Goal: Information Seeking & Learning: Learn about a topic

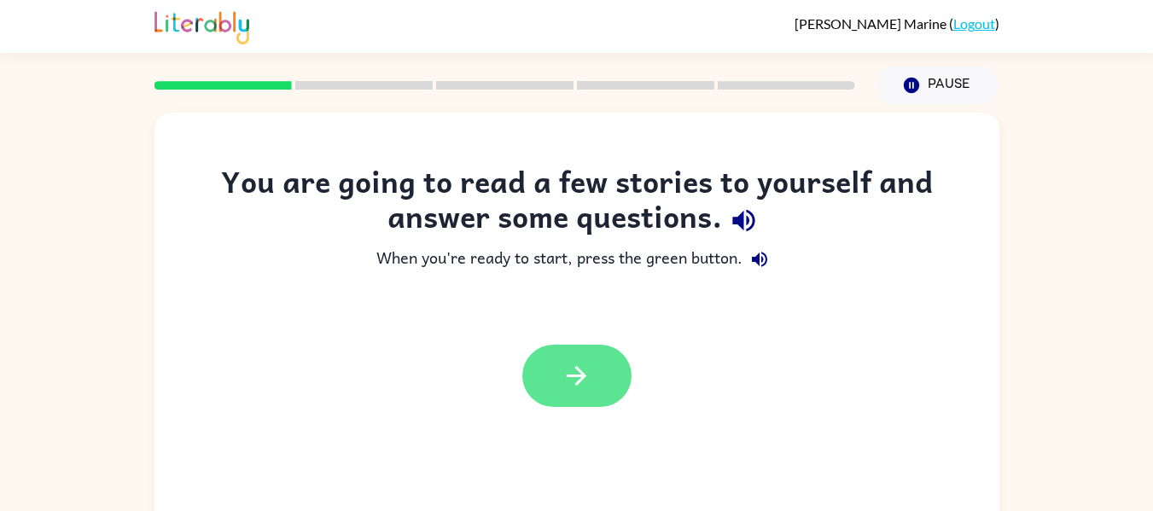
click at [603, 372] on button "button" at bounding box center [577, 376] width 109 height 62
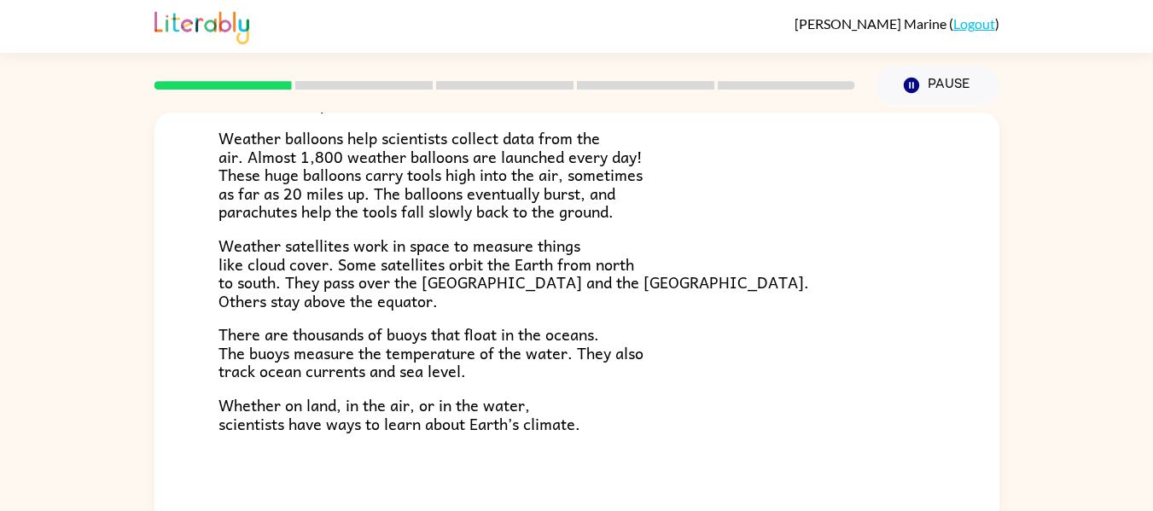
scroll to position [89, 0]
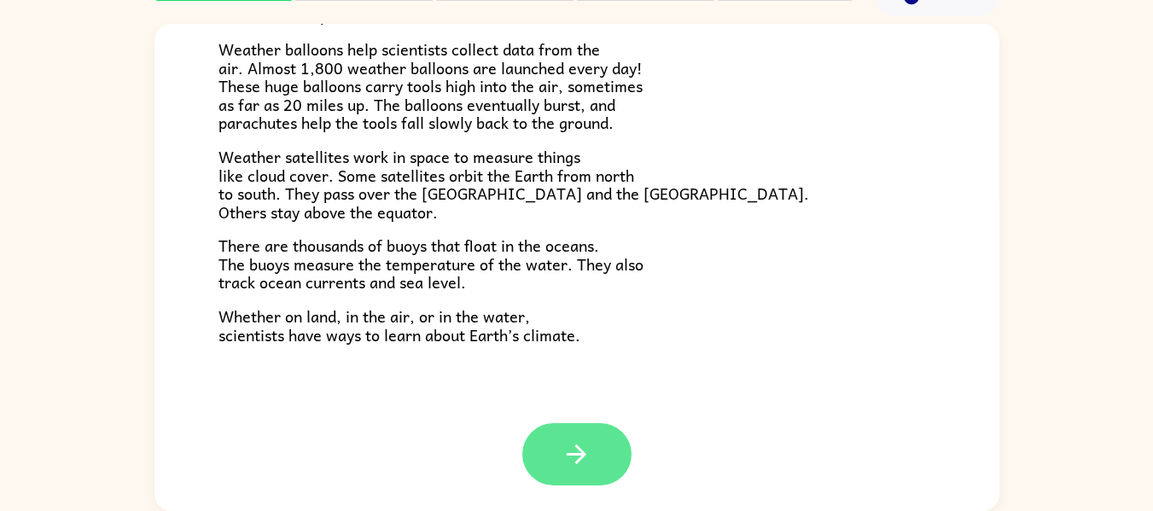
click at [574, 464] on icon "button" at bounding box center [577, 455] width 30 height 30
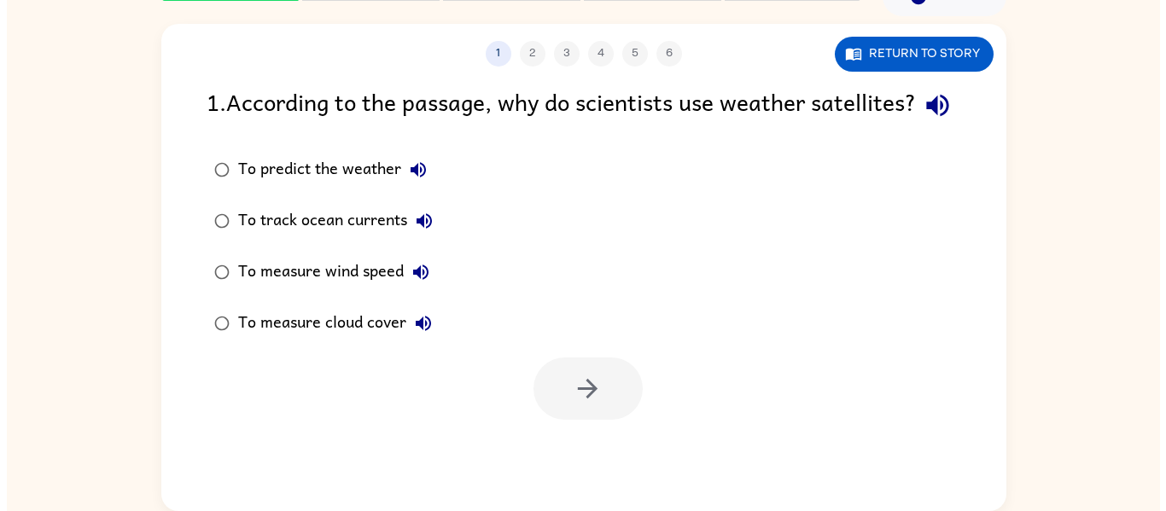
scroll to position [0, 0]
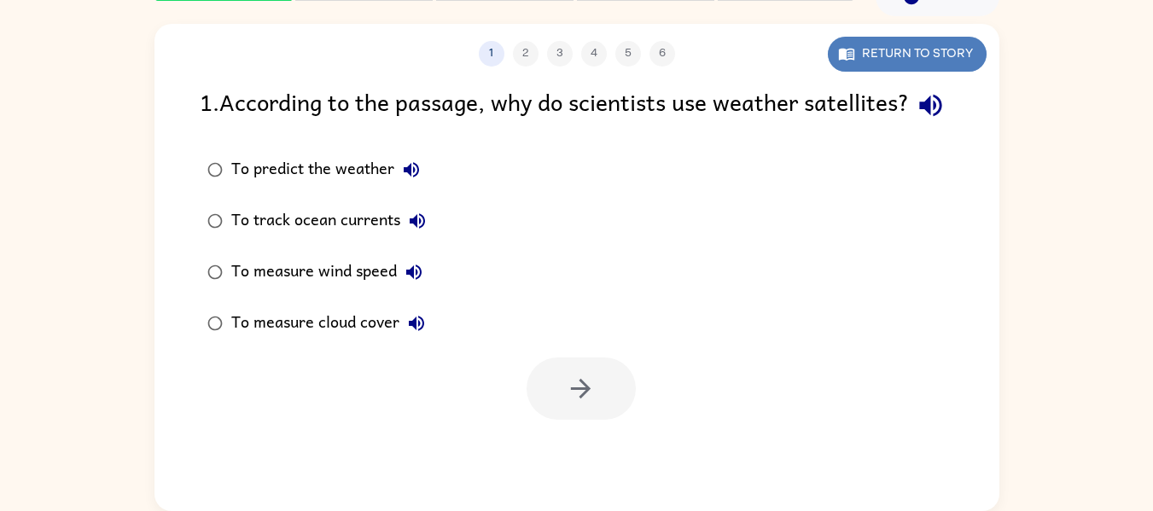
click at [861, 54] on button "Return to story" at bounding box center [907, 54] width 159 height 35
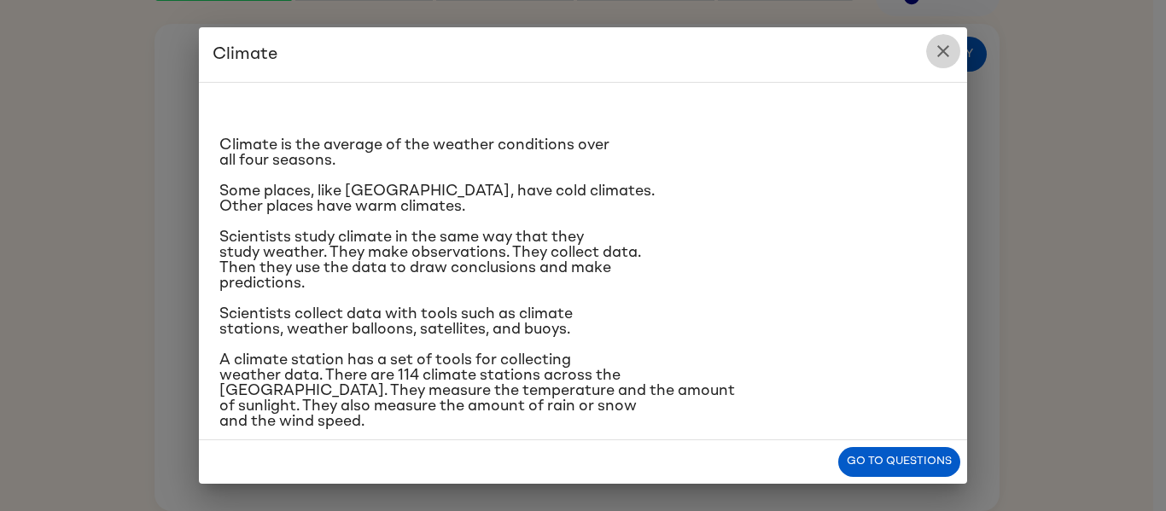
click at [944, 49] on icon "close" at bounding box center [943, 51] width 20 height 20
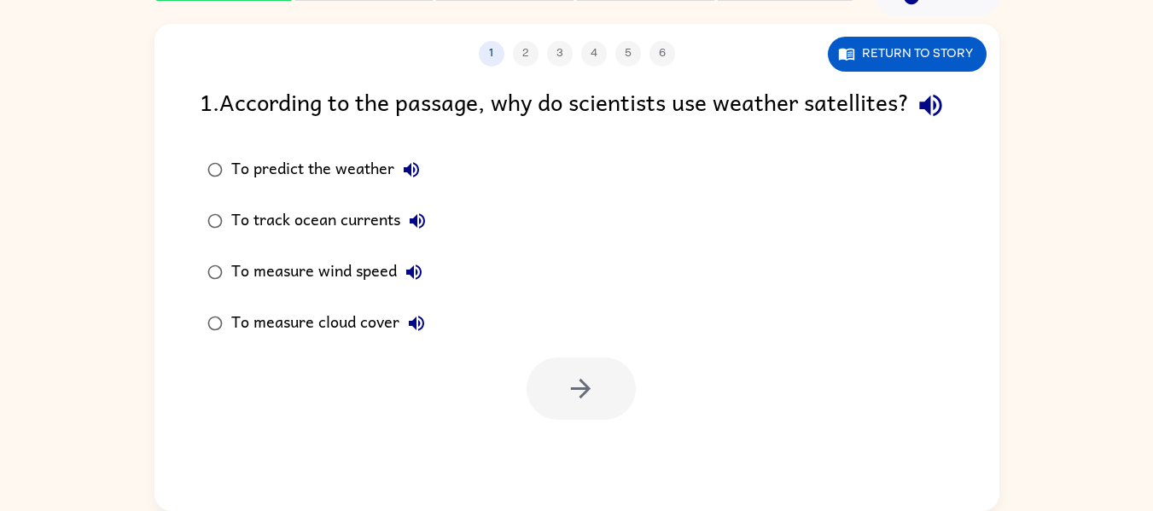
drag, startPoint x: 943, startPoint y: 37, endPoint x: 985, endPoint y: 154, distance: 124.5
click at [985, 154] on div "1 . According to the passage, why do scientists use weather satellites? To pred…" at bounding box center [577, 252] width 845 height 336
click at [927, 50] on button "Return to story" at bounding box center [907, 54] width 159 height 35
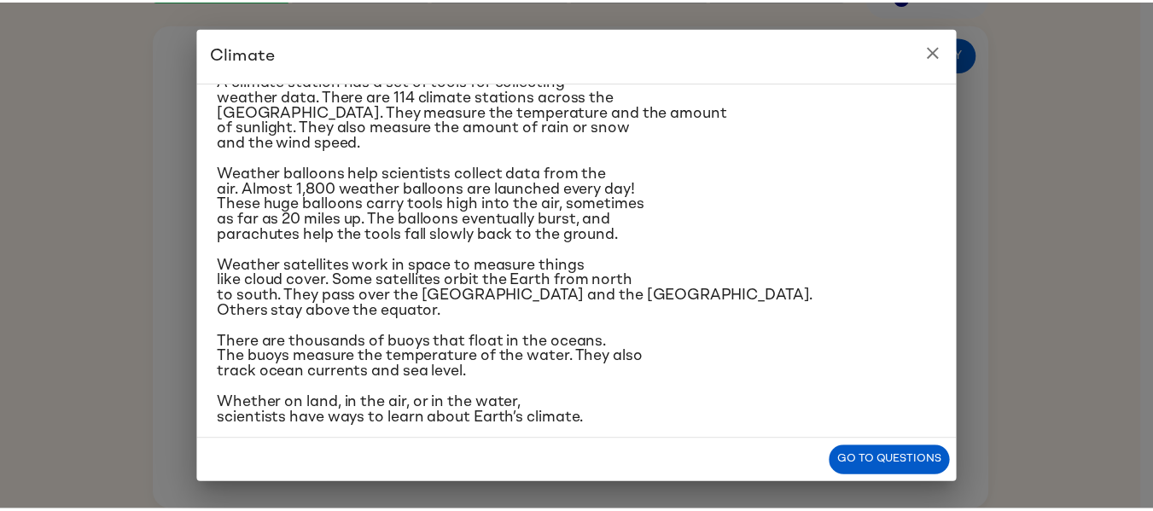
scroll to position [295, 0]
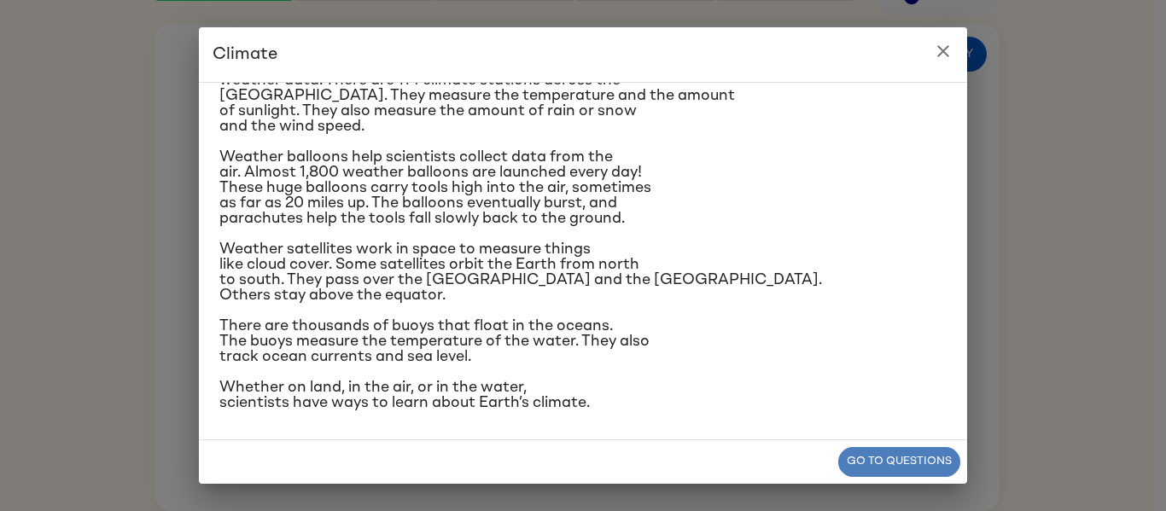
click at [888, 470] on button "Go to questions" at bounding box center [899, 462] width 122 height 30
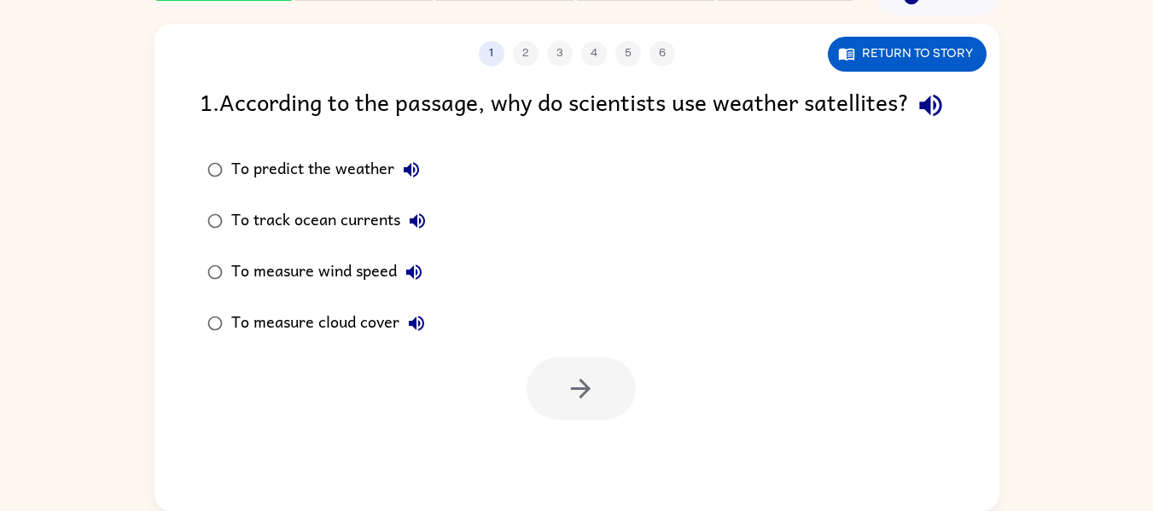
click at [365, 187] on div "To predict the weather" at bounding box center [329, 170] width 197 height 34
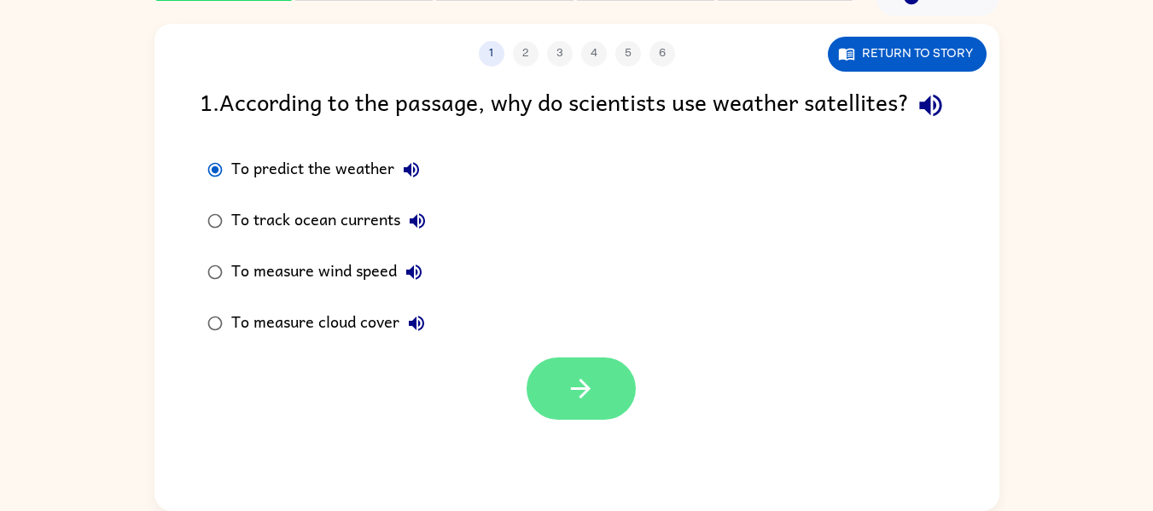
click at [588, 404] on icon "button" at bounding box center [581, 389] width 30 height 30
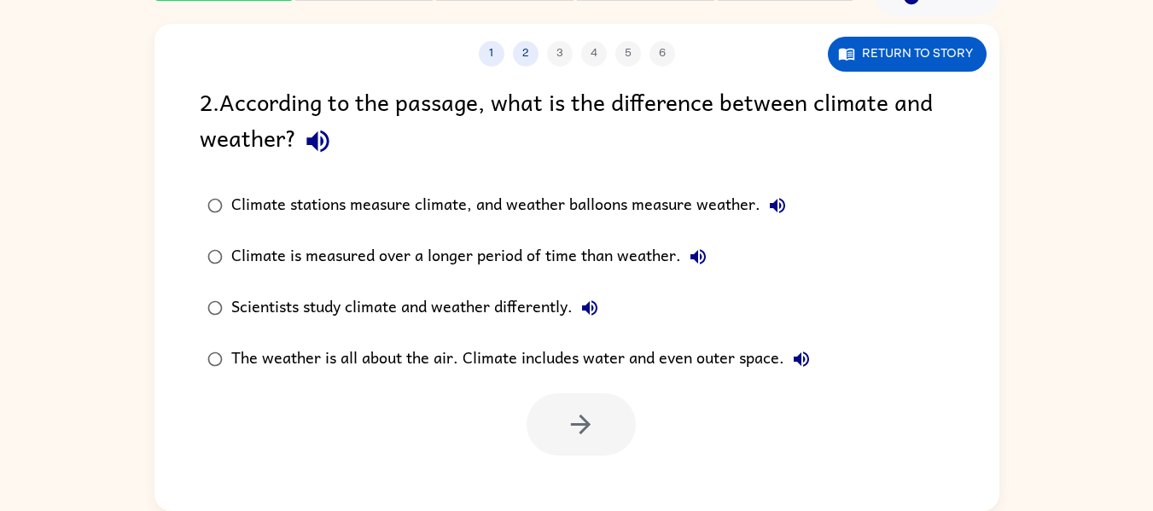
click at [677, 200] on div "Climate stations measure climate, and weather balloons measure weather." at bounding box center [512, 206] width 563 height 34
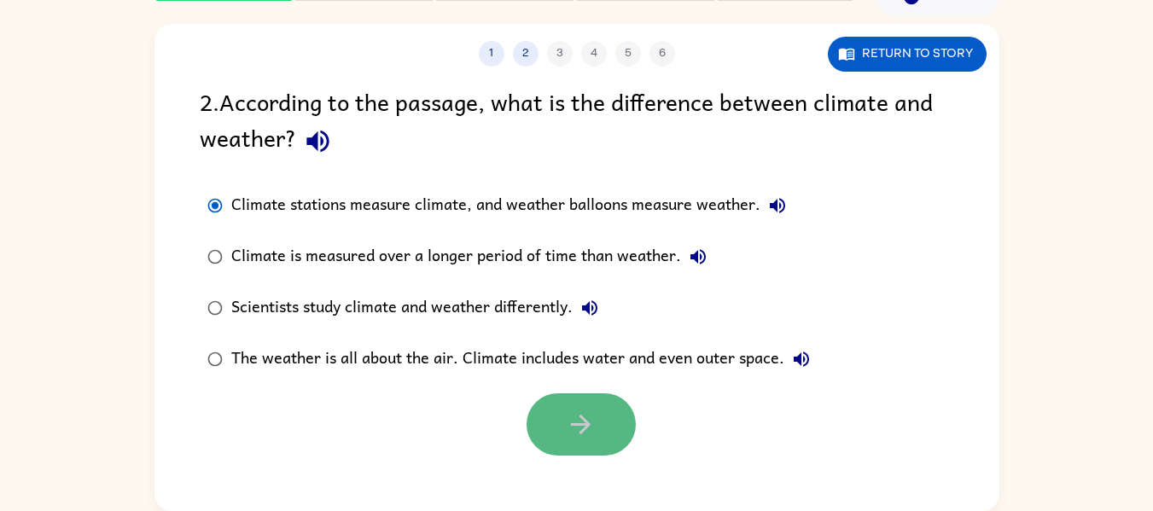
click at [581, 412] on icon "button" at bounding box center [581, 425] width 30 height 30
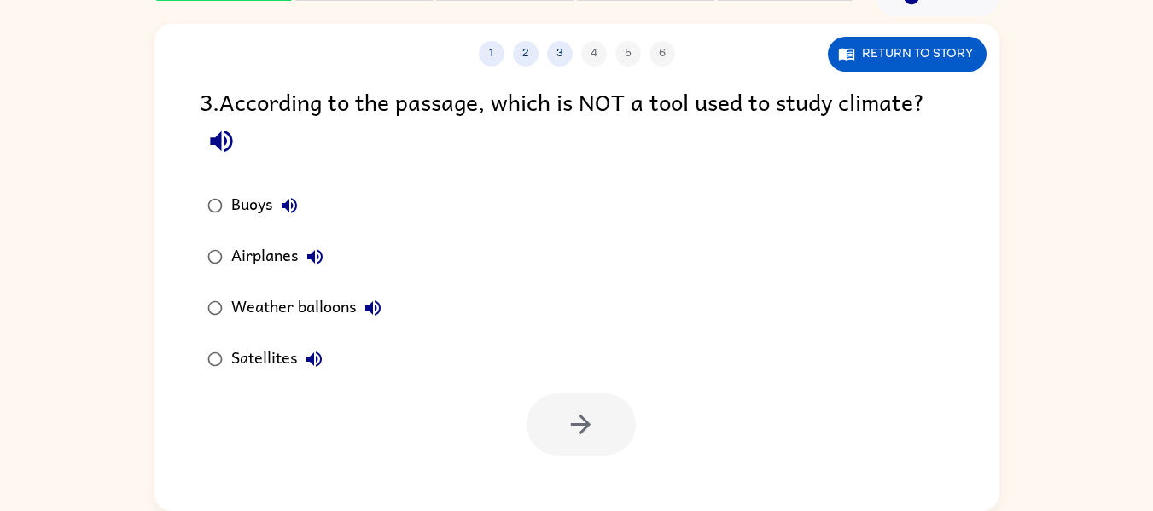
click at [272, 353] on div "Satellites" at bounding box center [281, 359] width 100 height 34
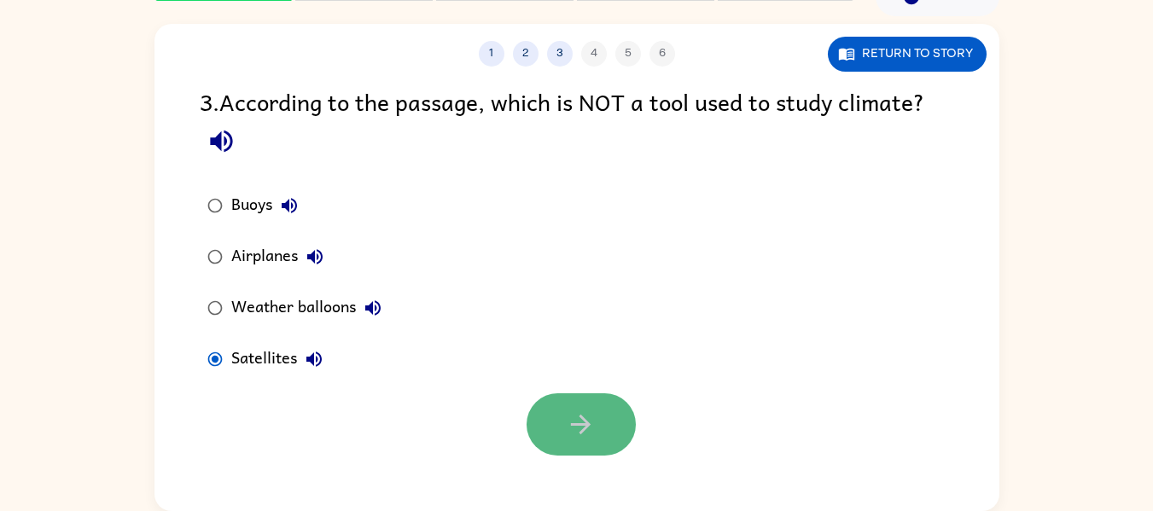
click at [584, 443] on button "button" at bounding box center [581, 425] width 109 height 62
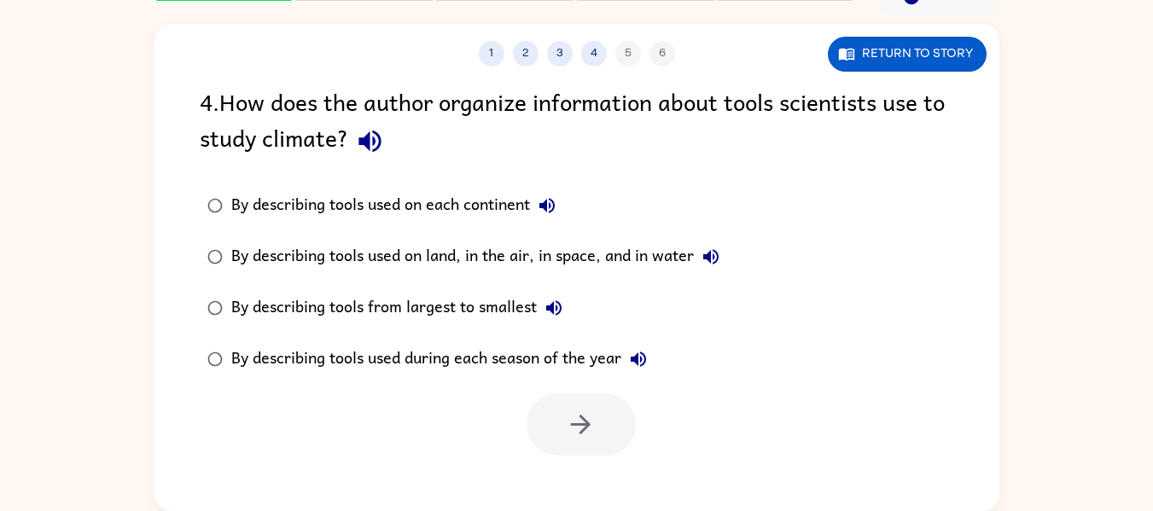
click at [482, 302] on div "By describing tools from largest to smallest" at bounding box center [401, 308] width 340 height 34
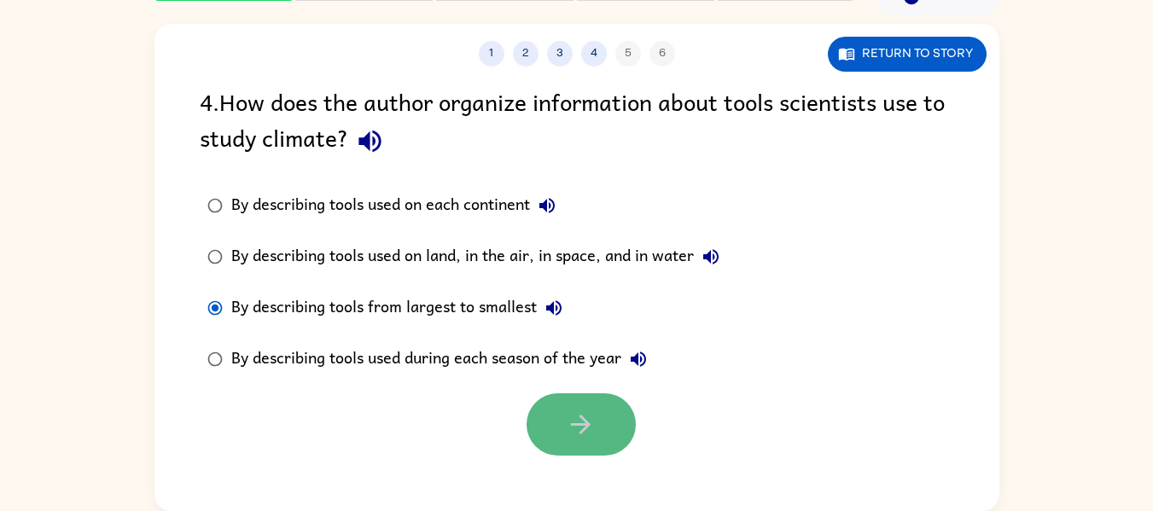
click at [560, 438] on button "button" at bounding box center [581, 425] width 109 height 62
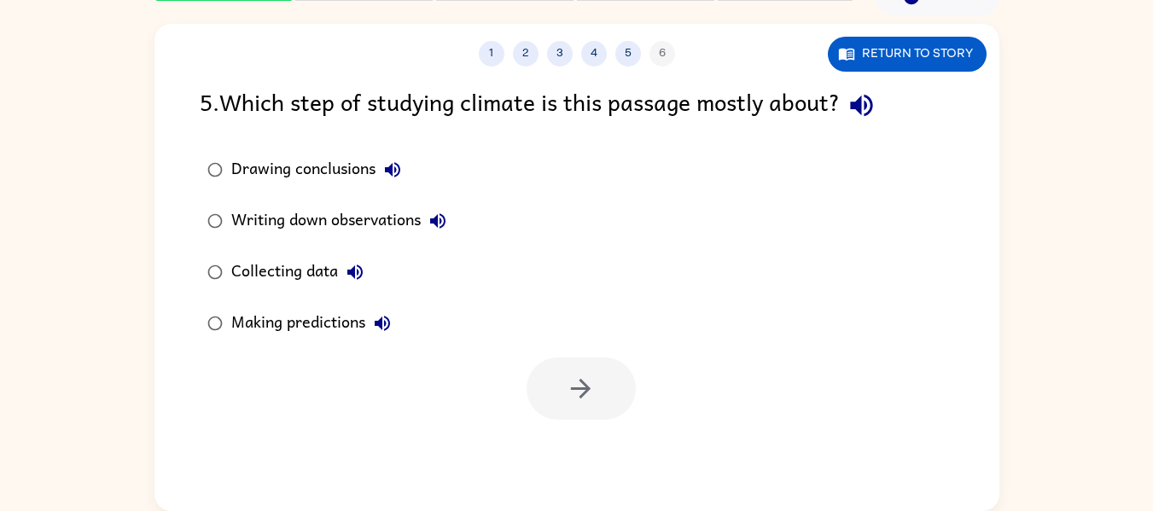
click at [322, 331] on div "Making predictions" at bounding box center [315, 324] width 168 height 34
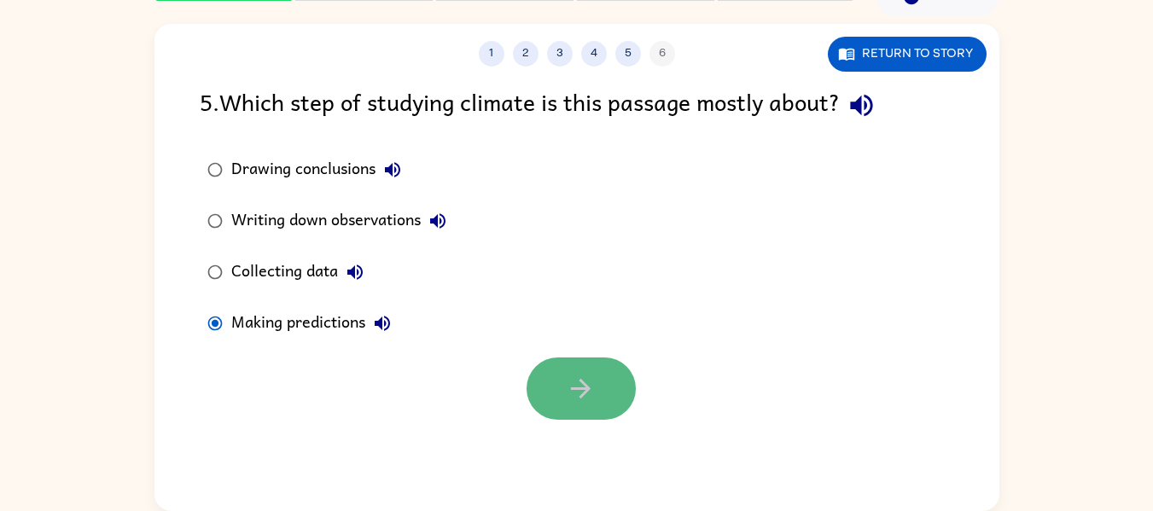
click at [596, 406] on button "button" at bounding box center [581, 389] width 109 height 62
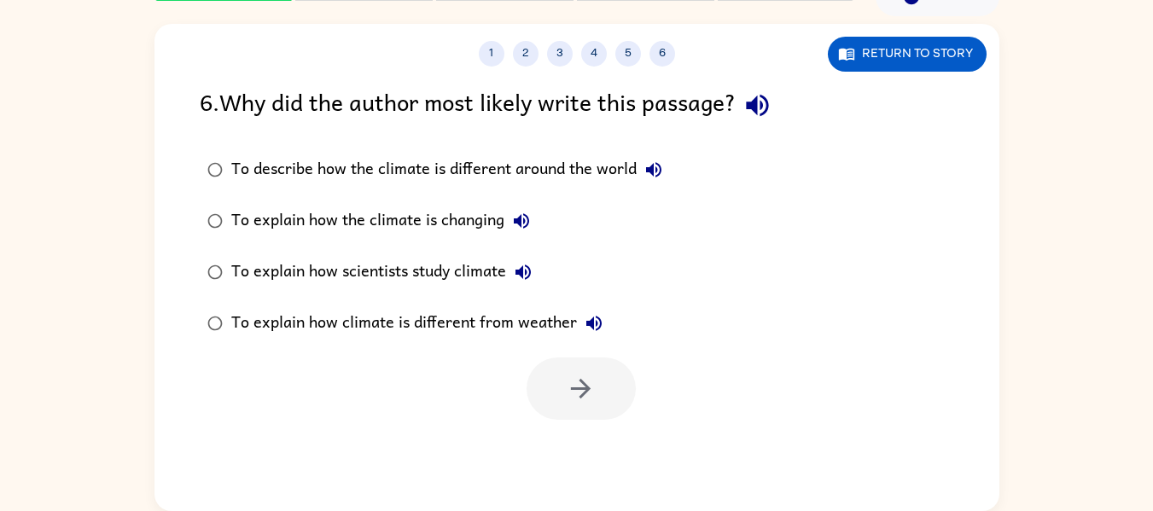
click at [453, 326] on div "To explain how climate is different from weather" at bounding box center [421, 324] width 380 height 34
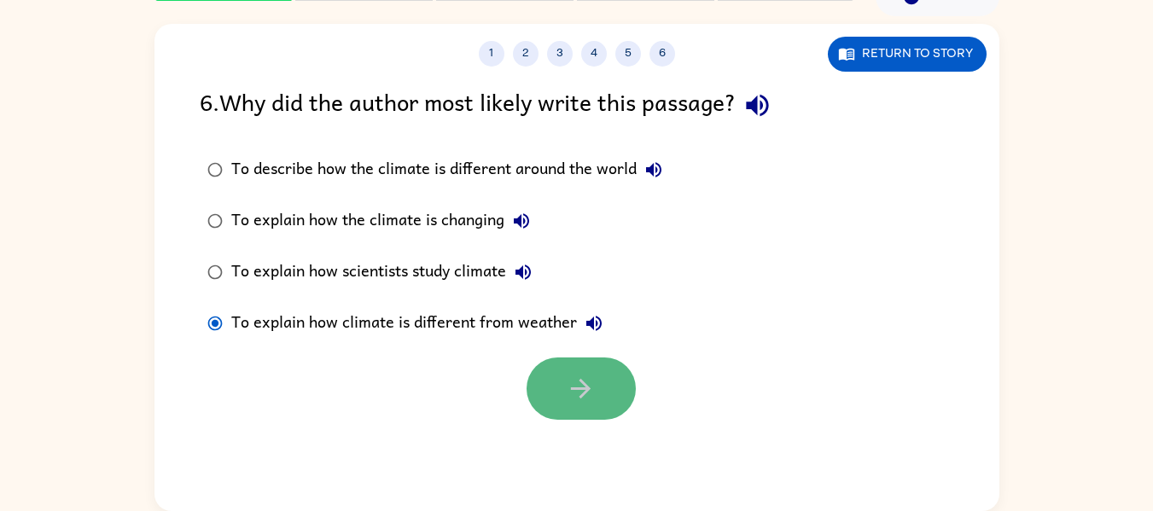
click at [574, 394] on icon "button" at bounding box center [581, 389] width 30 height 30
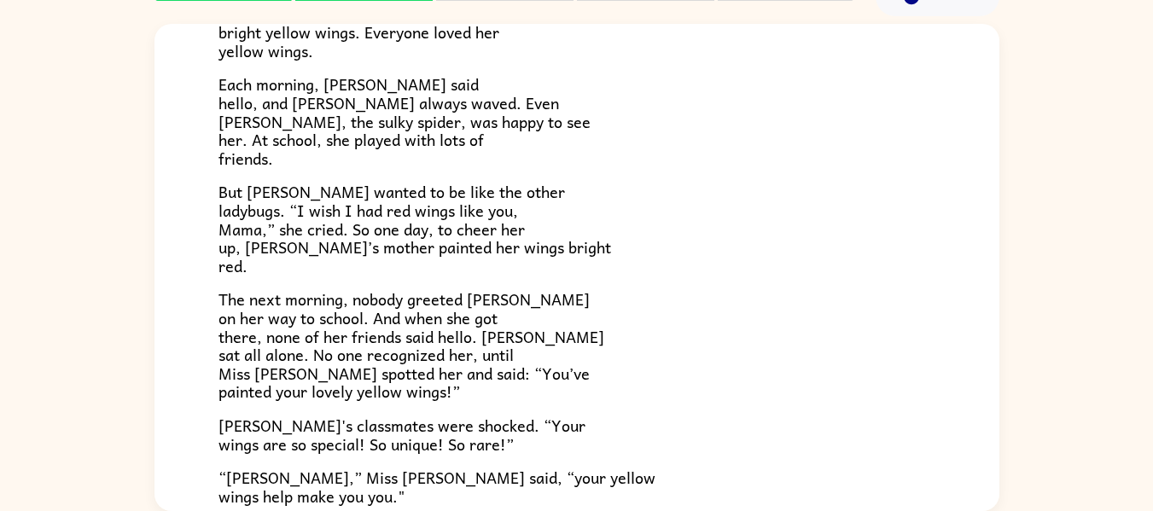
scroll to position [477, 0]
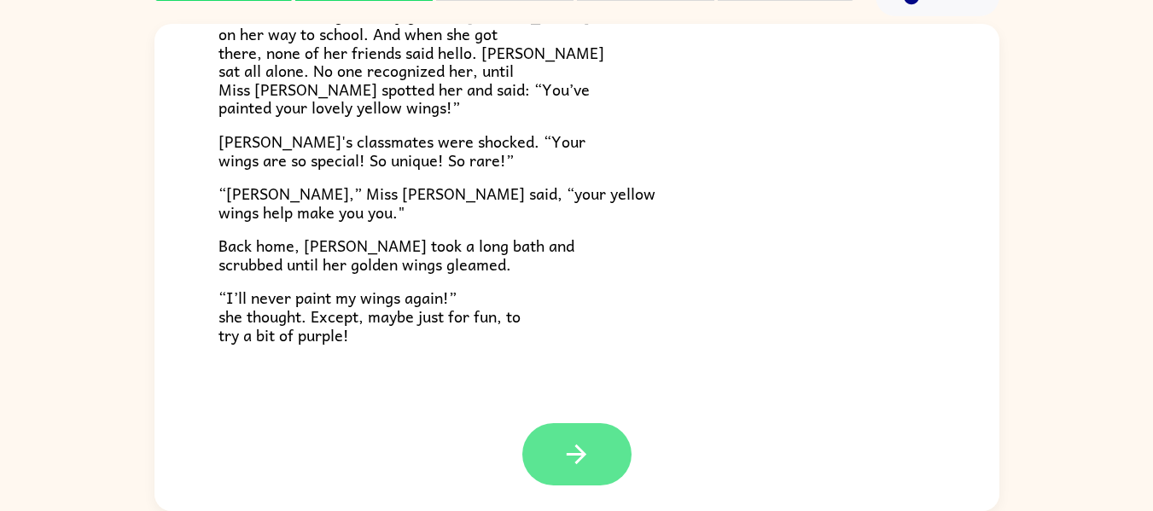
click at [589, 447] on button "button" at bounding box center [577, 454] width 109 height 62
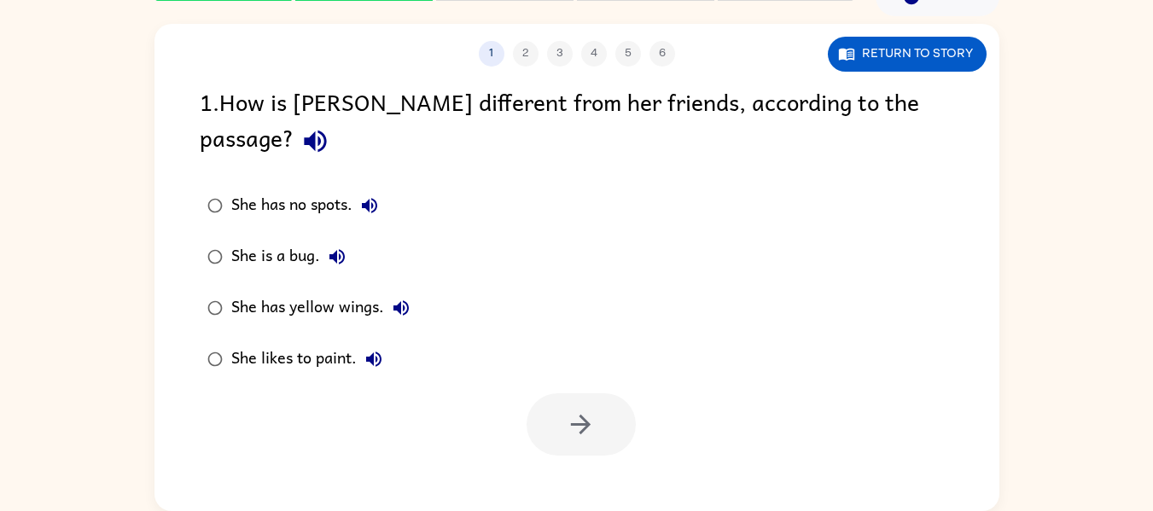
scroll to position [0, 0]
click at [325, 342] on div "She likes to paint." at bounding box center [311, 359] width 160 height 34
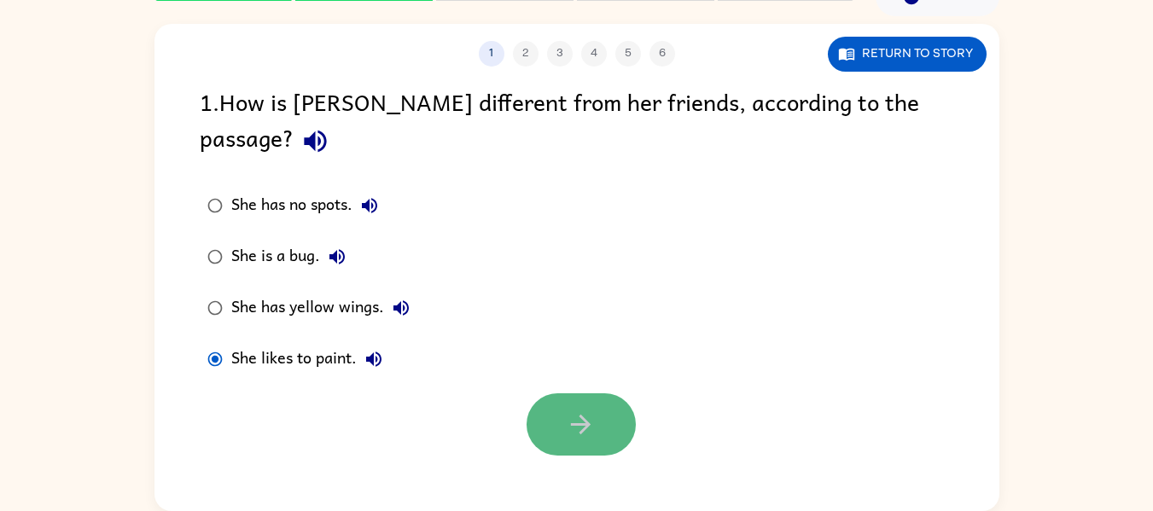
click at [551, 394] on button "button" at bounding box center [581, 425] width 109 height 62
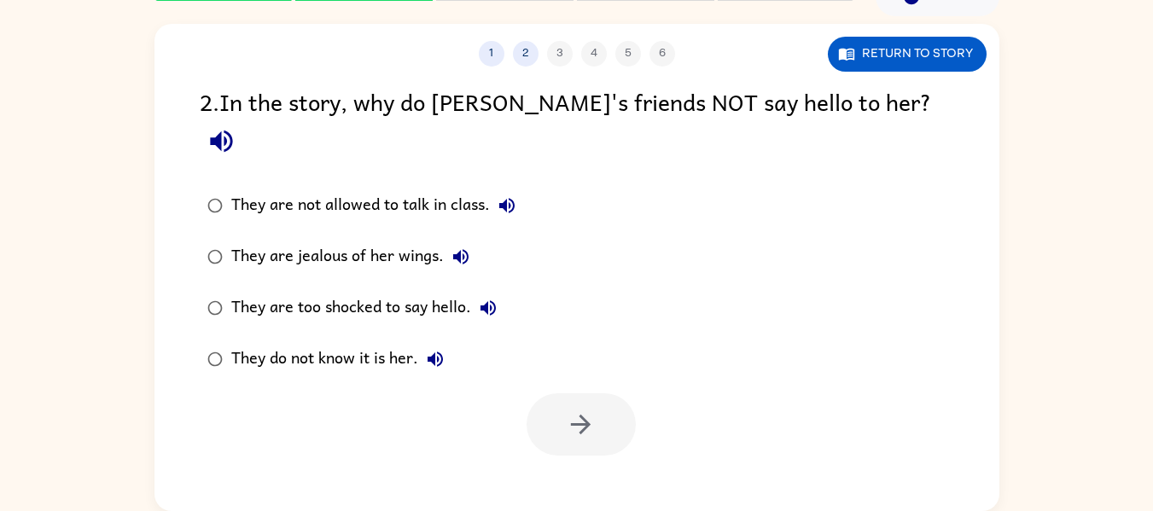
click at [372, 342] on div "They do not know it is her." at bounding box center [341, 359] width 221 height 34
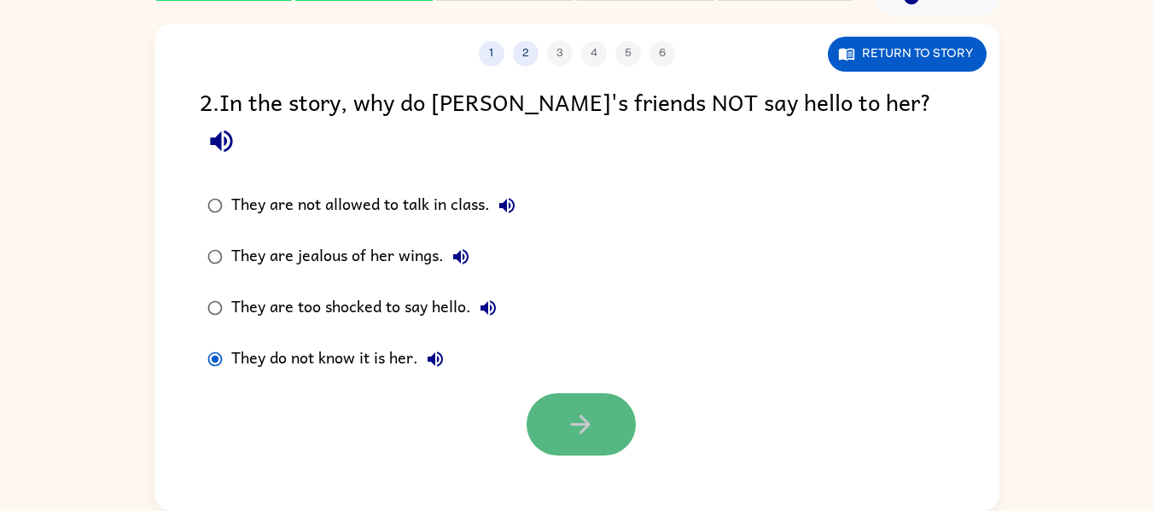
click at [549, 394] on button "button" at bounding box center [581, 425] width 109 height 62
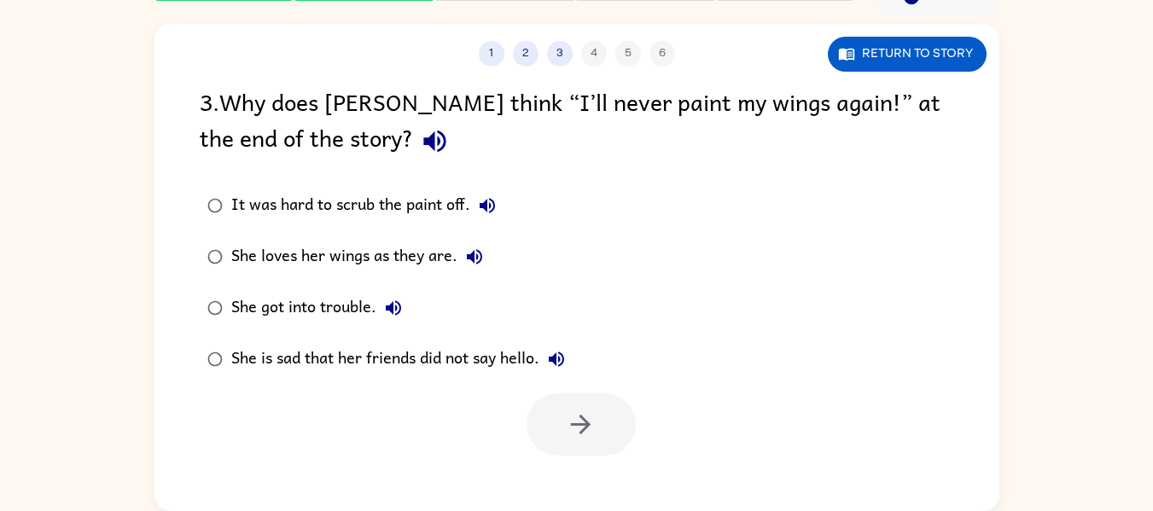
click at [415, 247] on div "She loves her wings as they are." at bounding box center [361, 257] width 260 height 34
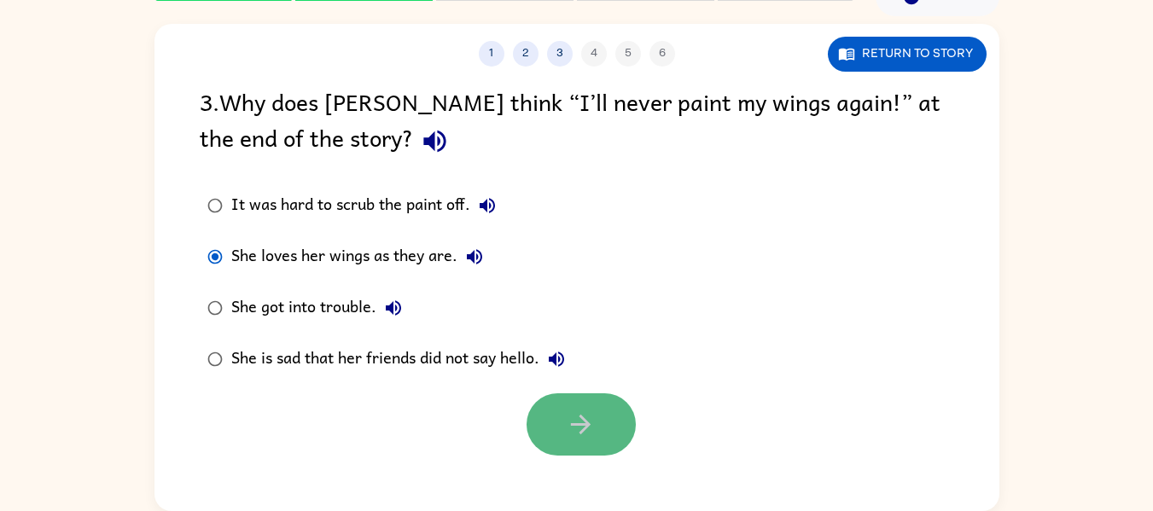
click at [562, 429] on button "button" at bounding box center [581, 425] width 109 height 62
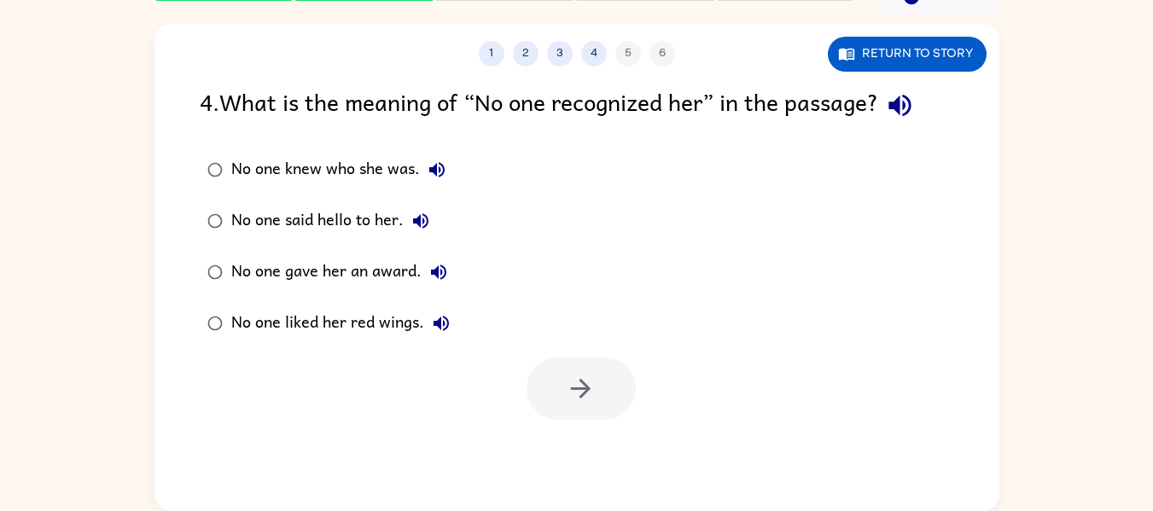
click at [404, 331] on div "No one liked her red wings." at bounding box center [344, 324] width 227 height 34
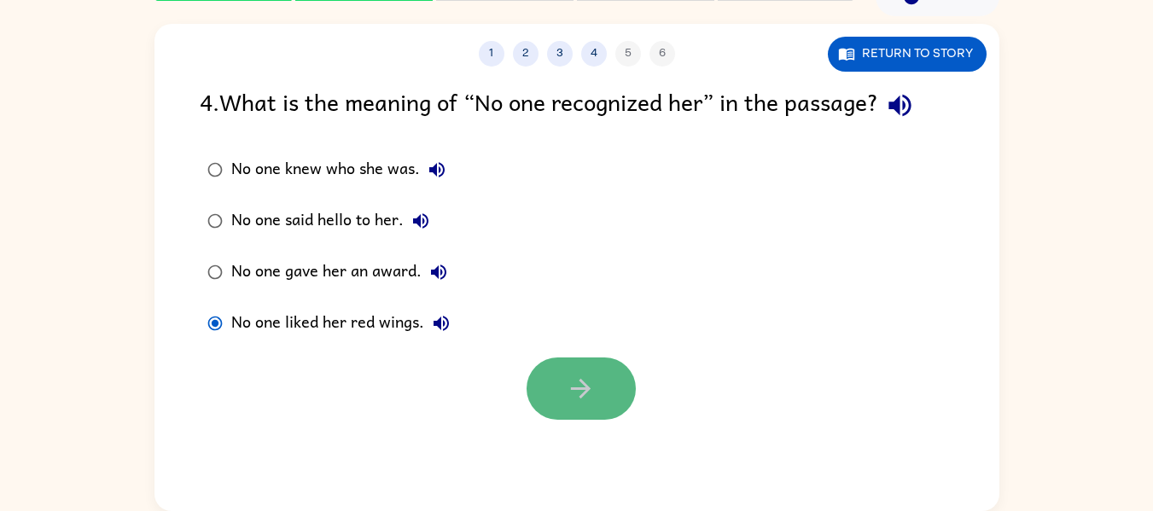
click at [577, 406] on button "button" at bounding box center [581, 389] width 109 height 62
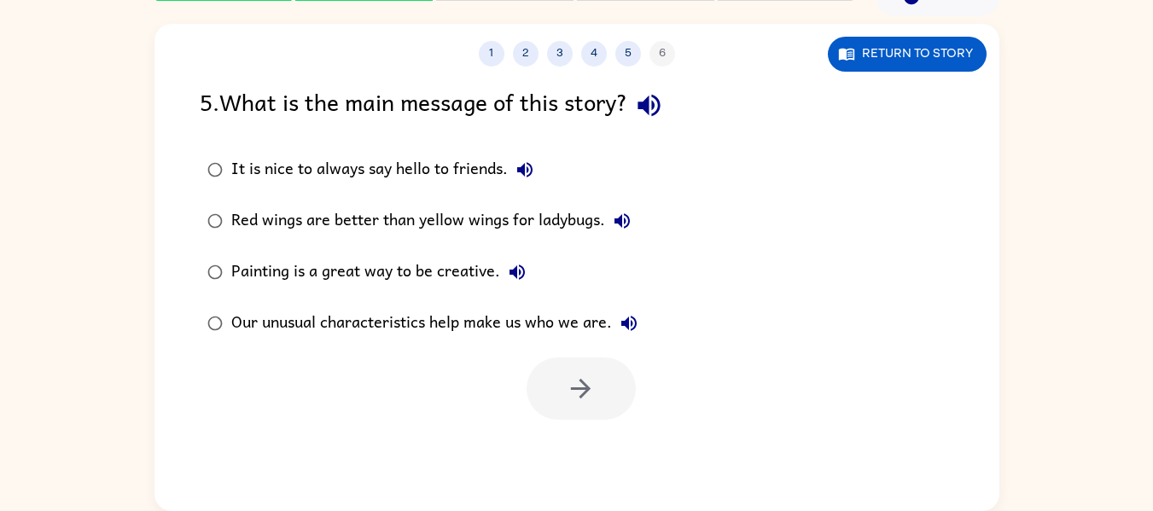
click at [530, 222] on div "Red wings are better than yellow wings for ladybugs." at bounding box center [435, 221] width 408 height 34
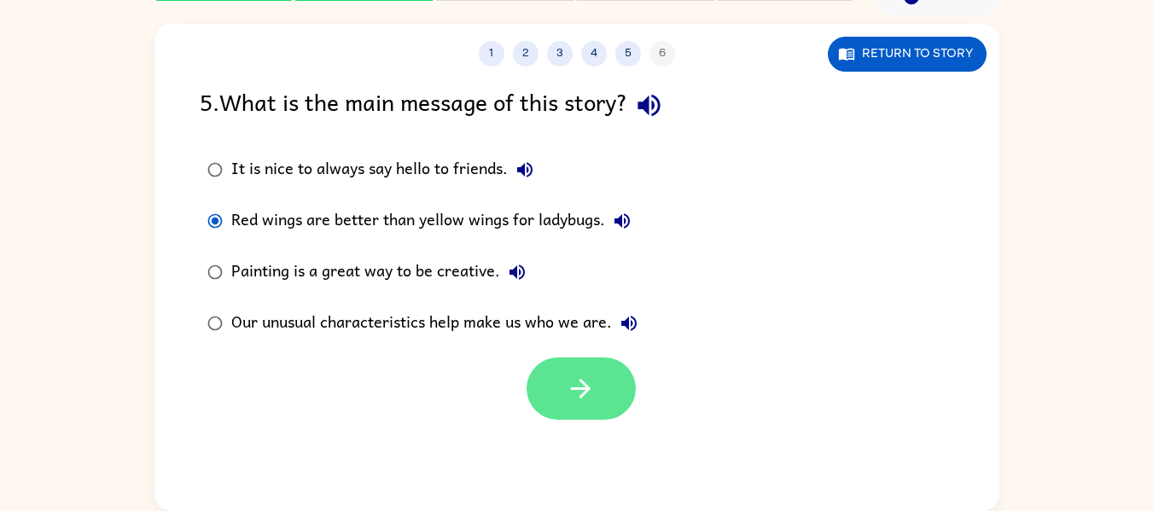
click at [569, 403] on icon "button" at bounding box center [581, 389] width 30 height 30
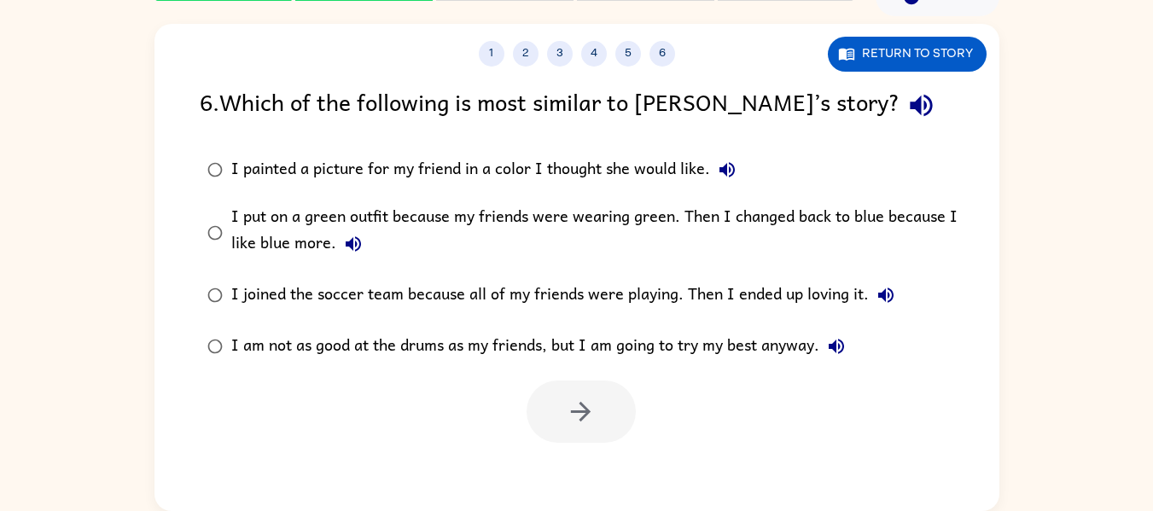
click at [579, 359] on div "I am not as good at the drums as my friends, but I am going to try my best anyw…" at bounding box center [542, 347] width 622 height 34
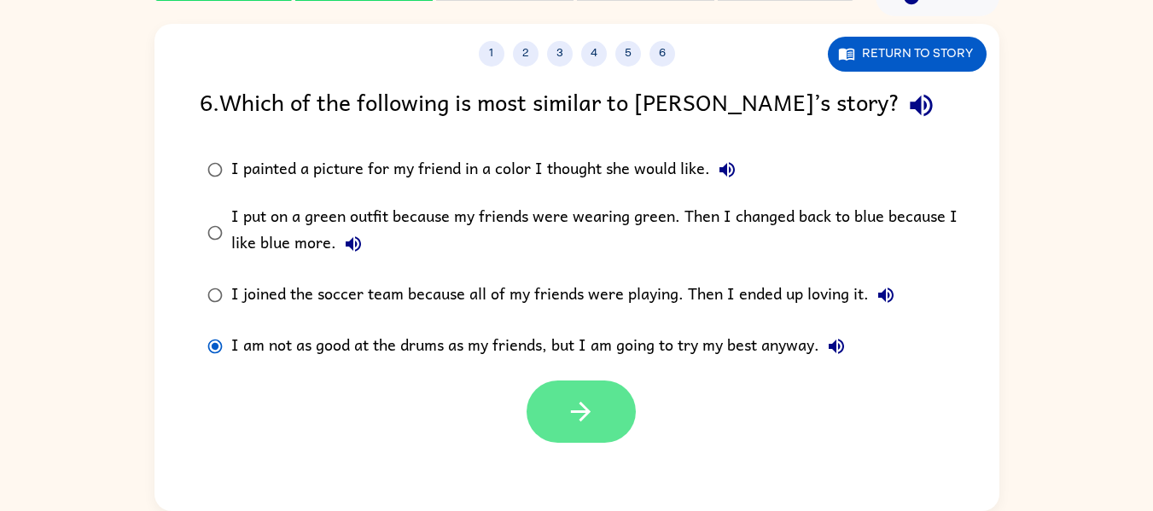
click at [602, 410] on button "button" at bounding box center [581, 412] width 109 height 62
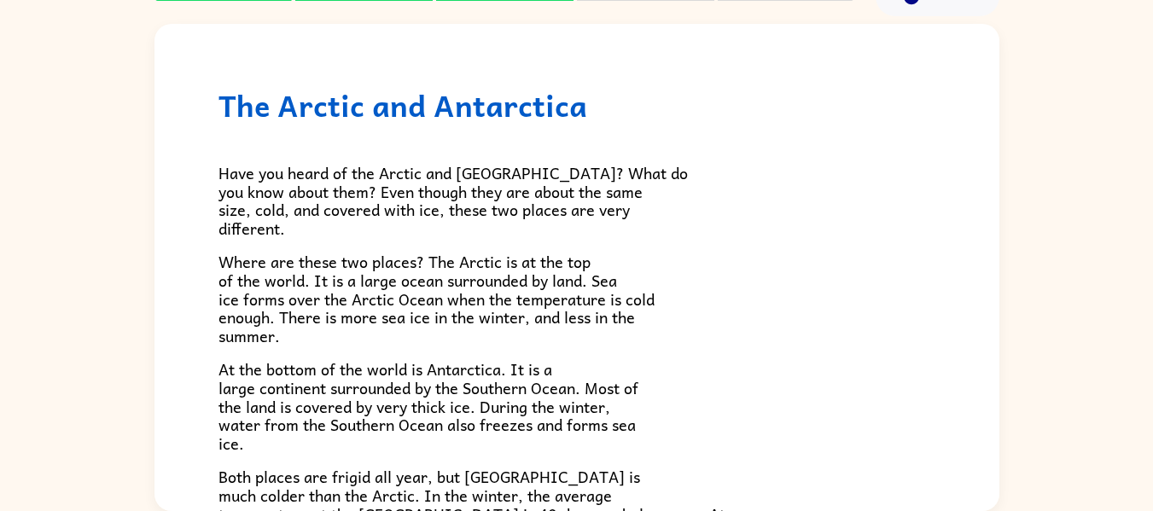
scroll to position [360, 0]
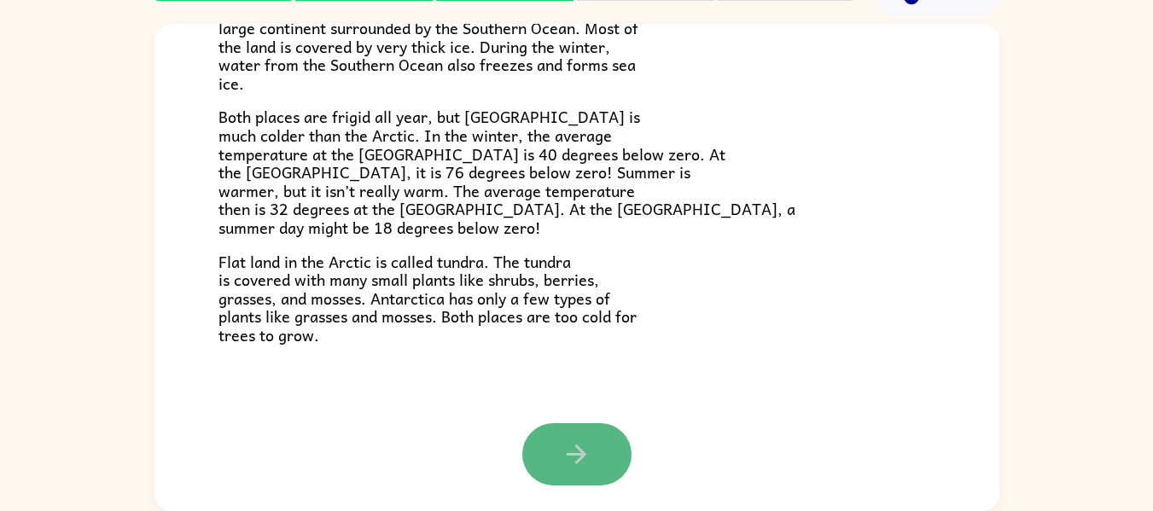
click at [575, 458] on icon "button" at bounding box center [577, 455] width 20 height 20
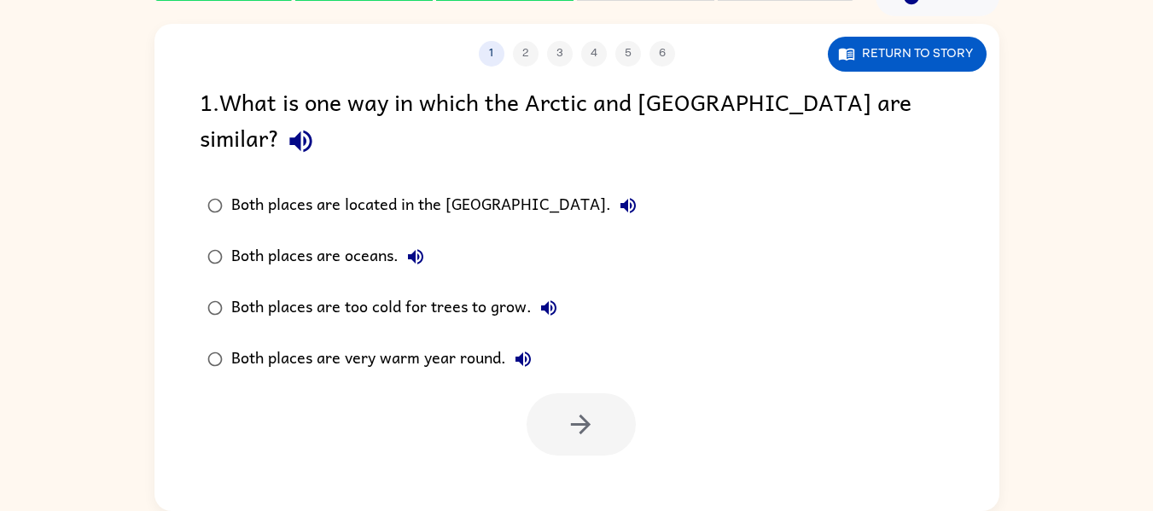
click at [312, 342] on div "Both places are very warm year round." at bounding box center [385, 359] width 309 height 34
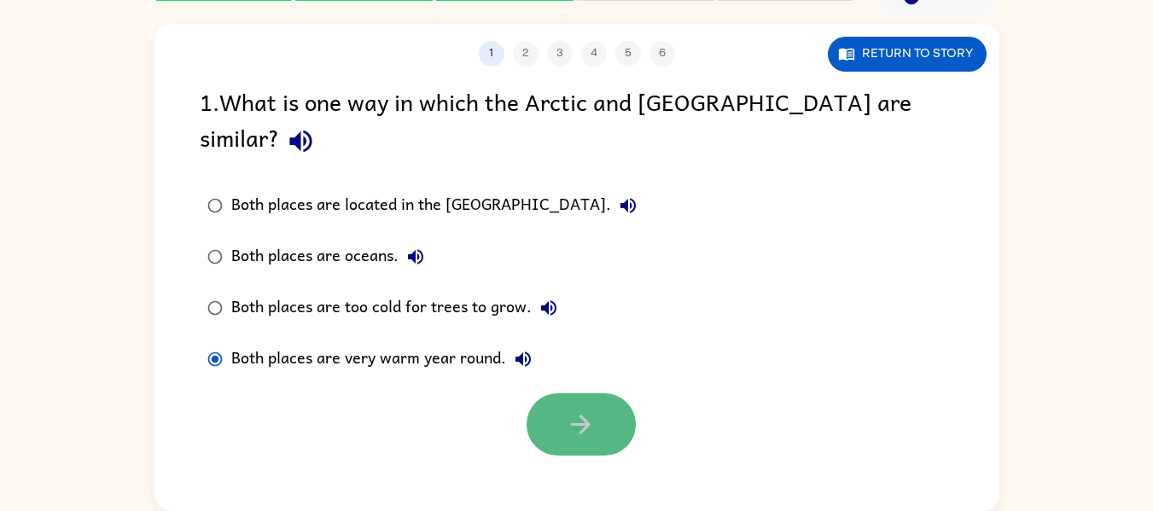
click at [583, 410] on icon "button" at bounding box center [581, 425] width 30 height 30
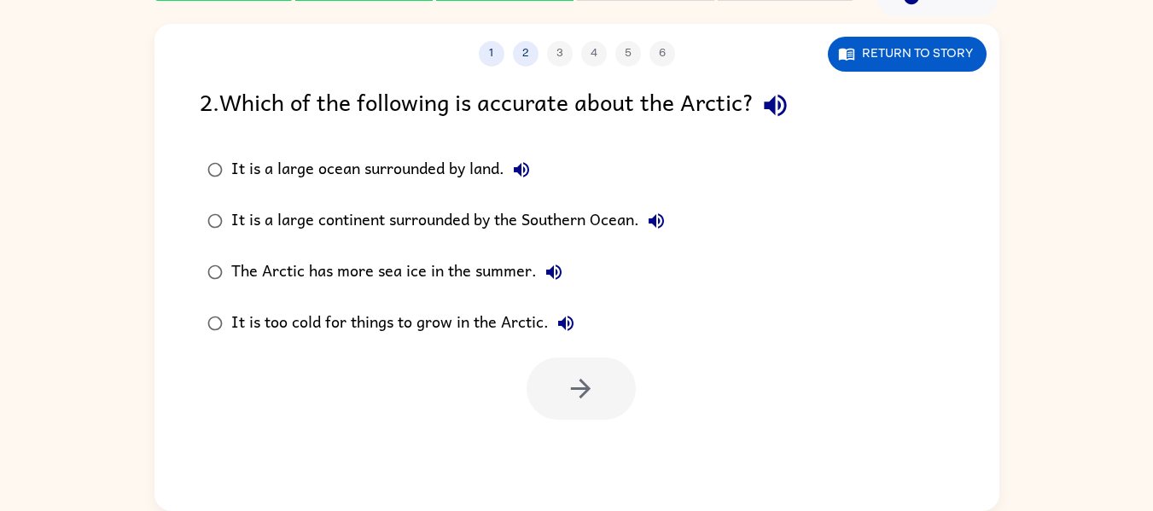
click at [472, 226] on div "It is a large continent surrounded by the Southern Ocean." at bounding box center [452, 221] width 442 height 34
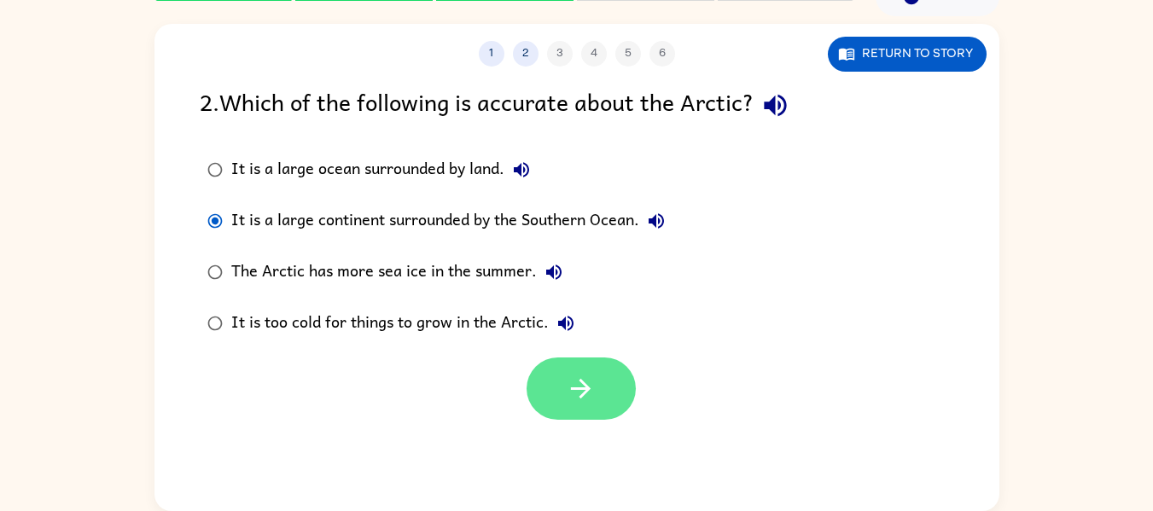
click at [582, 397] on icon "button" at bounding box center [581, 389] width 20 height 20
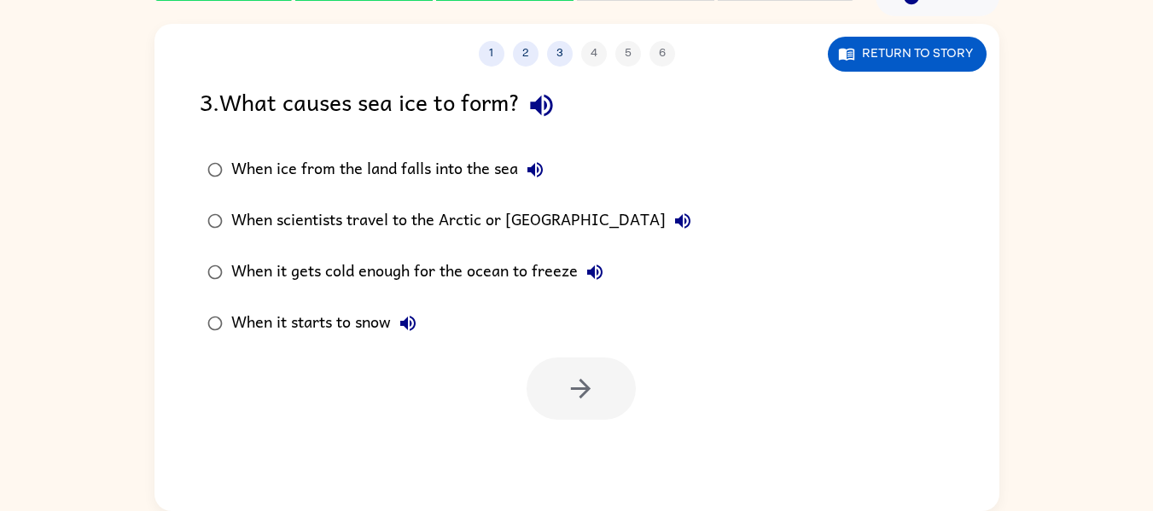
click at [515, 228] on div "When scientists travel to the Arctic or [GEOGRAPHIC_DATA]" at bounding box center [465, 221] width 469 height 34
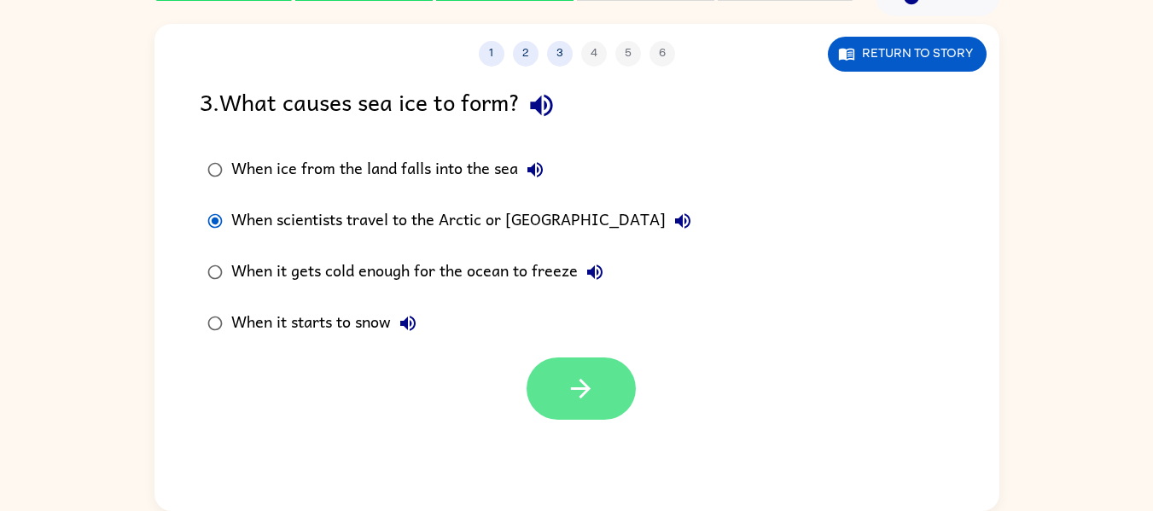
click at [558, 382] on button "button" at bounding box center [581, 389] width 109 height 62
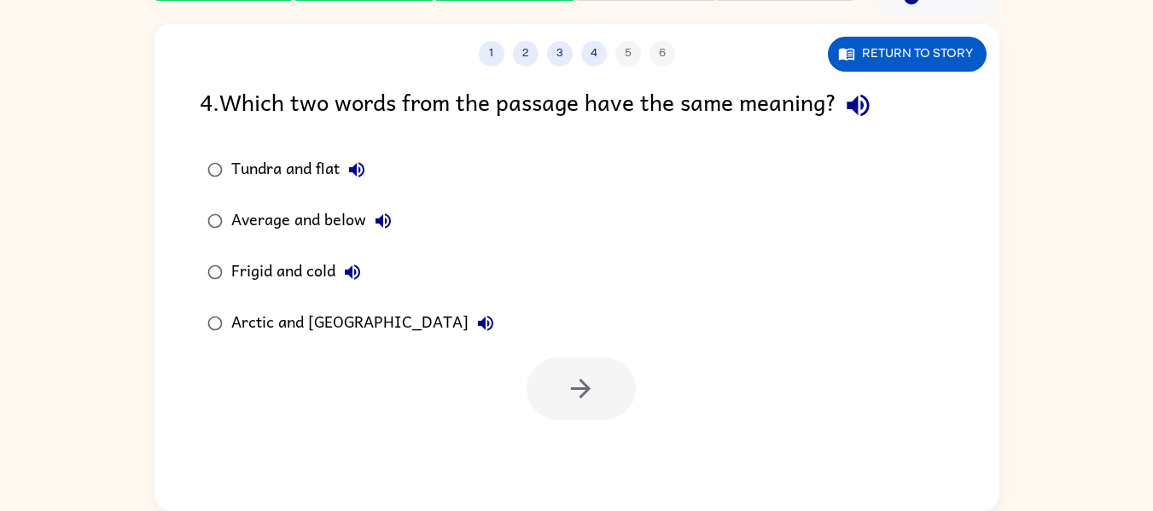
click at [330, 221] on div "Average and below" at bounding box center [315, 221] width 169 height 34
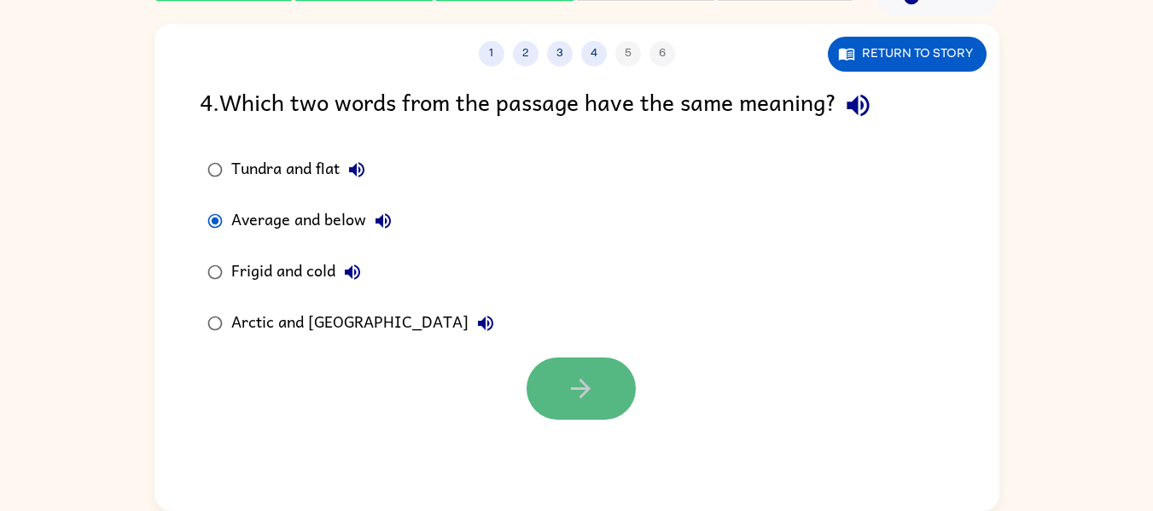
click at [569, 400] on icon "button" at bounding box center [581, 389] width 30 height 30
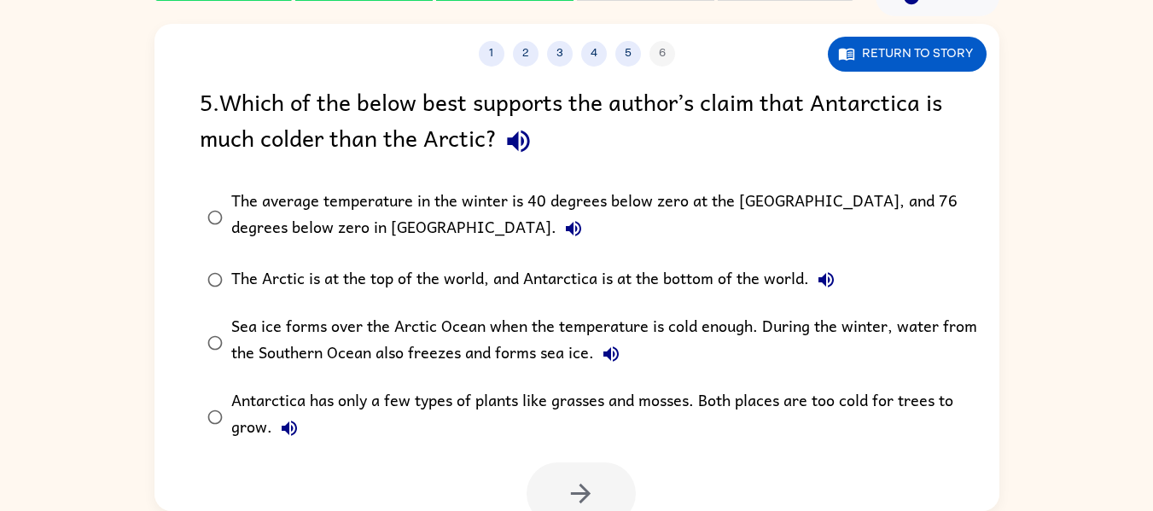
click at [506, 343] on div "Sea ice forms over the Arctic Ocean when the temperature is cold enough. During…" at bounding box center [604, 342] width 746 height 57
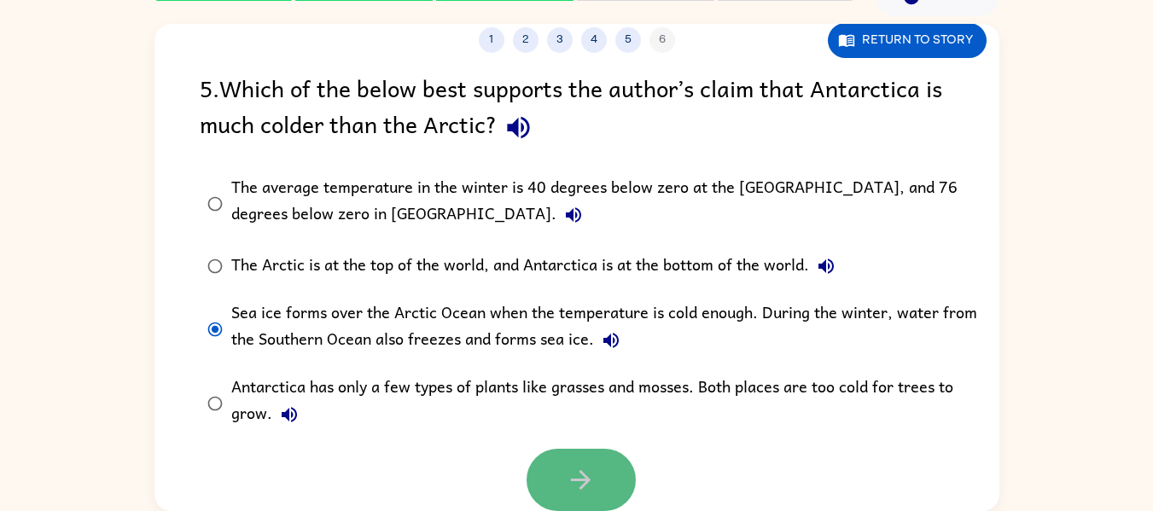
click at [546, 476] on button "button" at bounding box center [581, 480] width 109 height 62
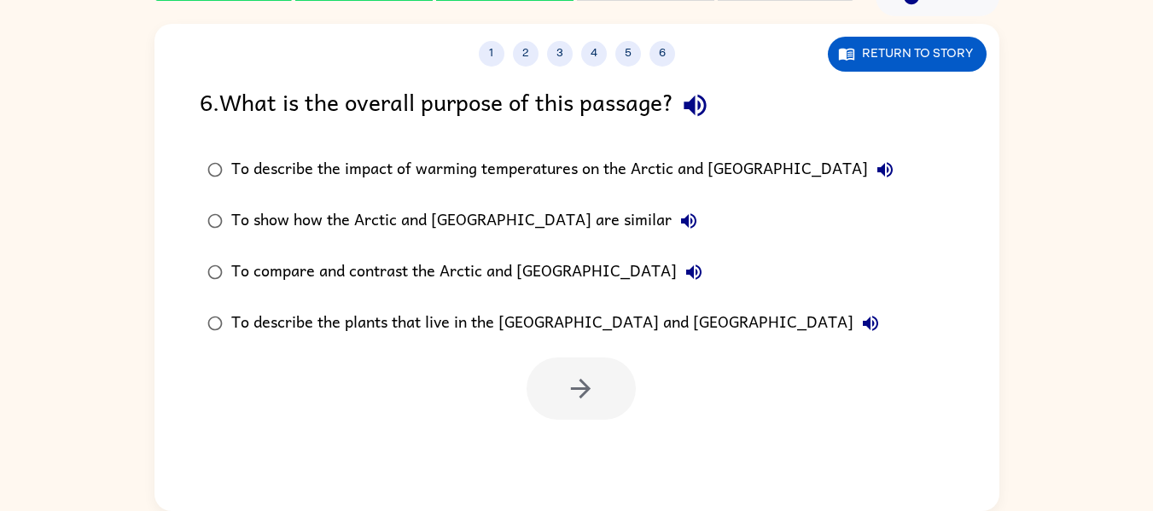
click at [552, 319] on div "To describe the plants that live in the [GEOGRAPHIC_DATA] and [GEOGRAPHIC_DATA]" at bounding box center [559, 324] width 657 height 34
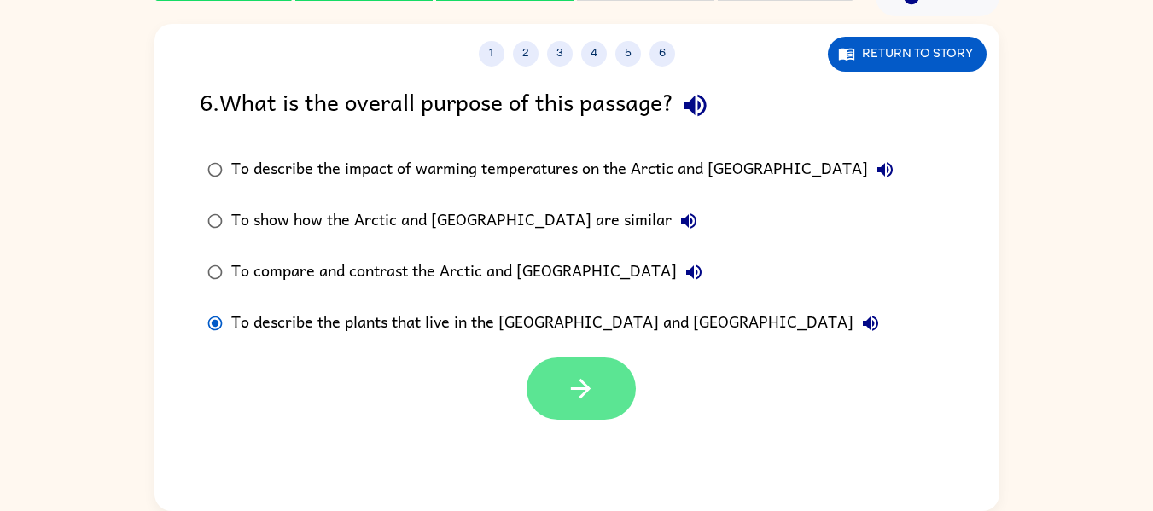
click at [587, 402] on icon "button" at bounding box center [581, 389] width 30 height 30
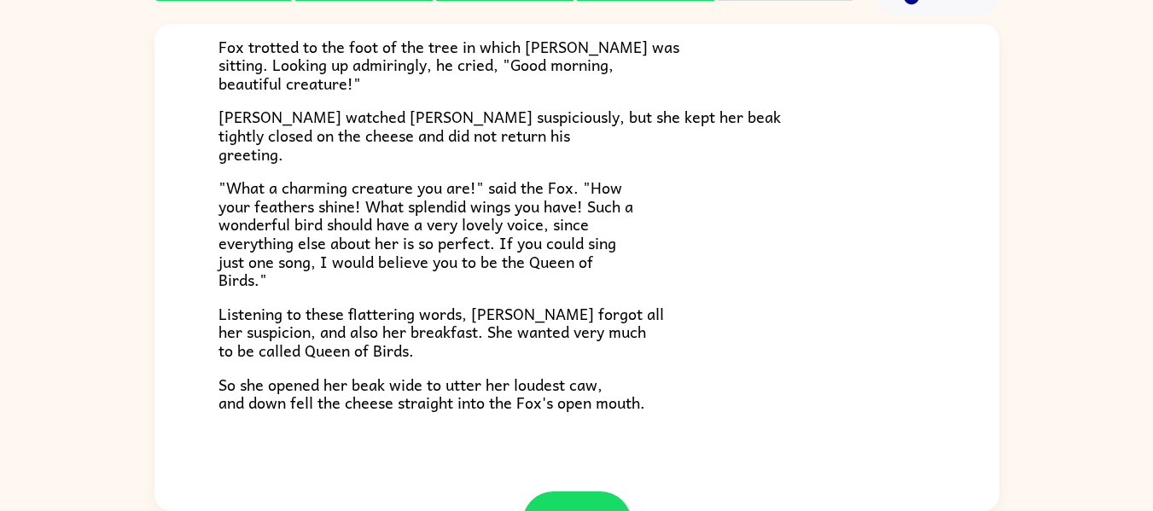
scroll to position [336, 0]
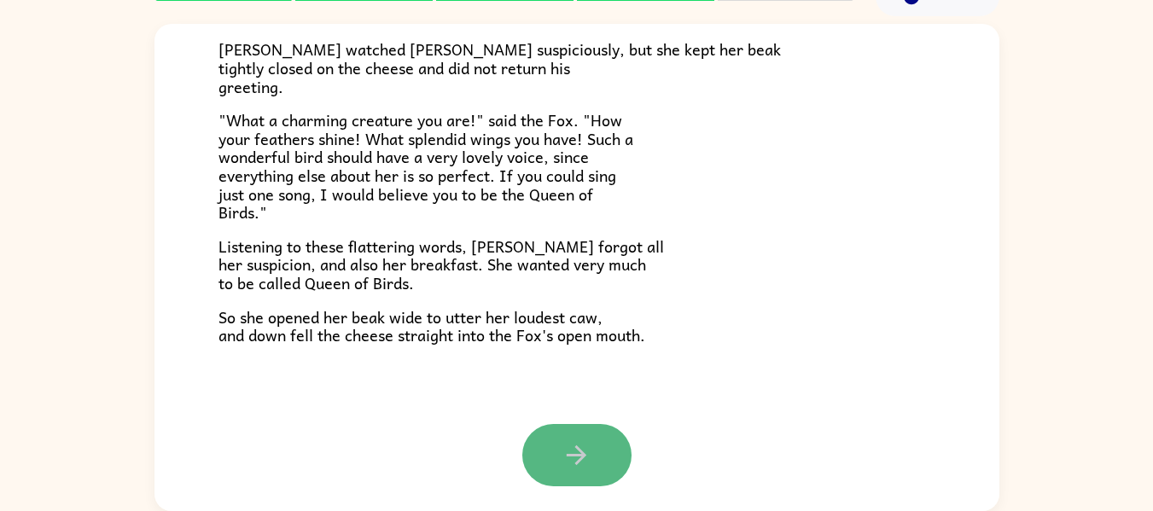
drag, startPoint x: 575, startPoint y: 450, endPoint x: 552, endPoint y: 454, distance: 23.4
click at [552, 454] on button "button" at bounding box center [577, 455] width 109 height 62
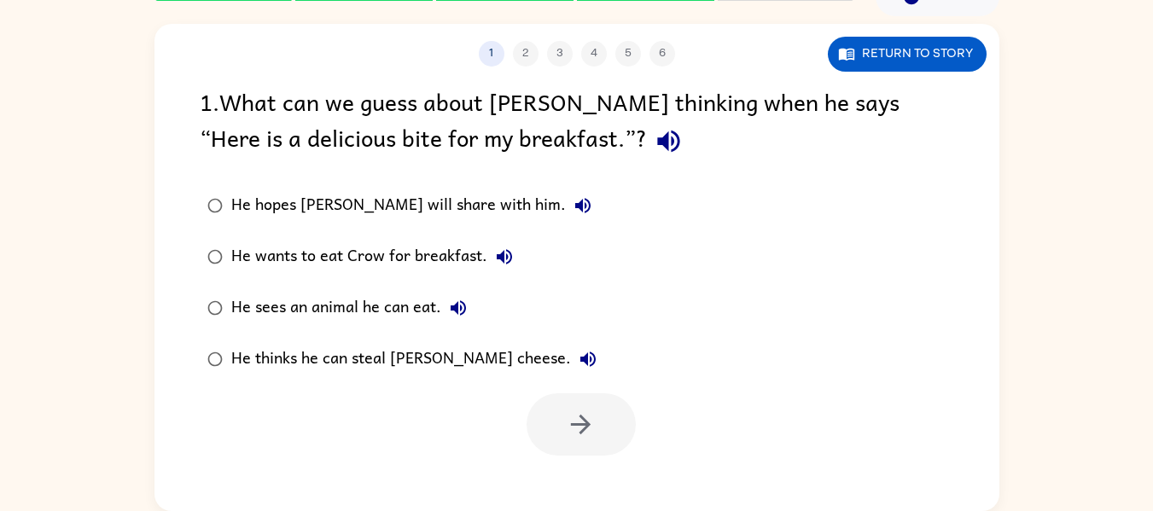
click at [444, 251] on div "He wants to eat Crow for breakfast." at bounding box center [376, 257] width 290 height 34
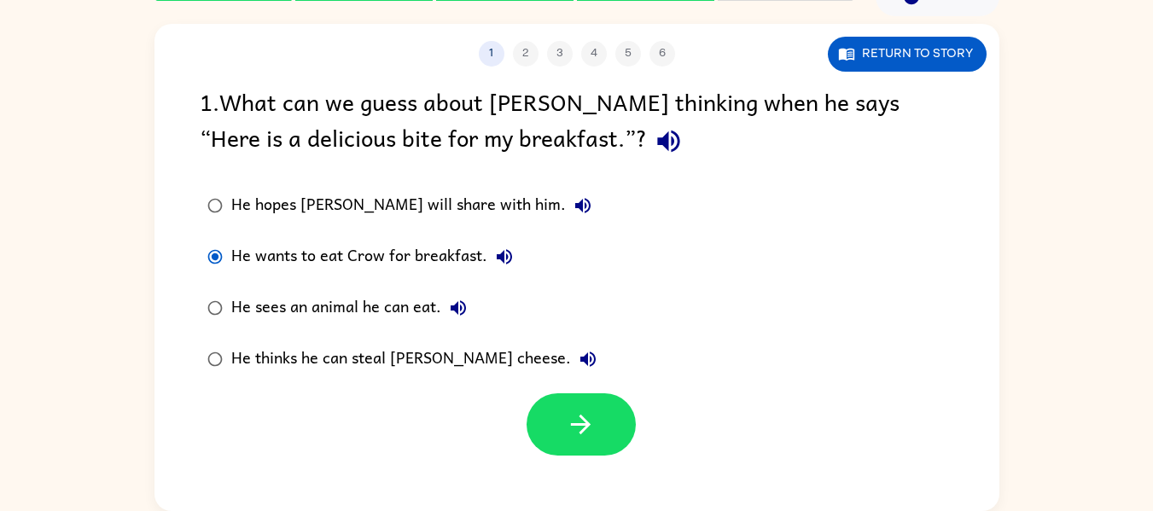
click at [441, 196] on div "He hopes [PERSON_NAME] will share with him." at bounding box center [415, 206] width 369 height 34
click at [609, 423] on button "button" at bounding box center [581, 425] width 109 height 62
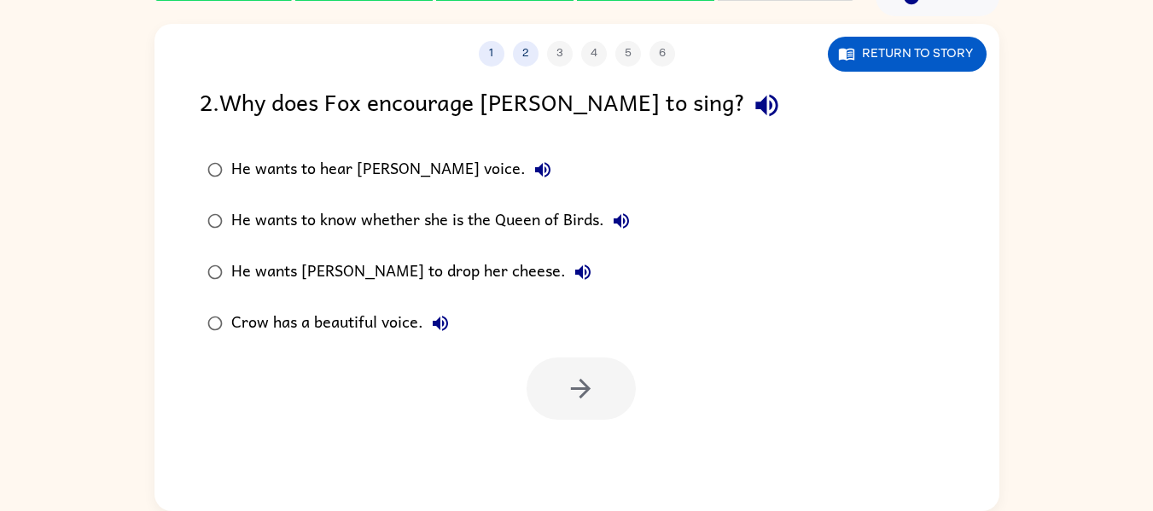
click at [403, 161] on div "He wants to hear [PERSON_NAME] voice." at bounding box center [395, 170] width 329 height 34
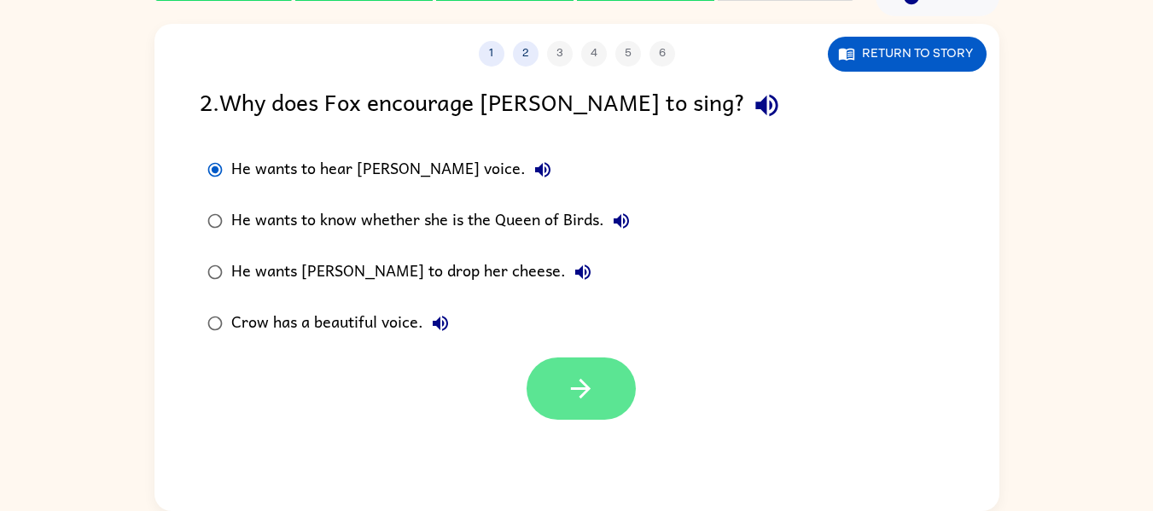
click at [549, 377] on button "button" at bounding box center [581, 389] width 109 height 62
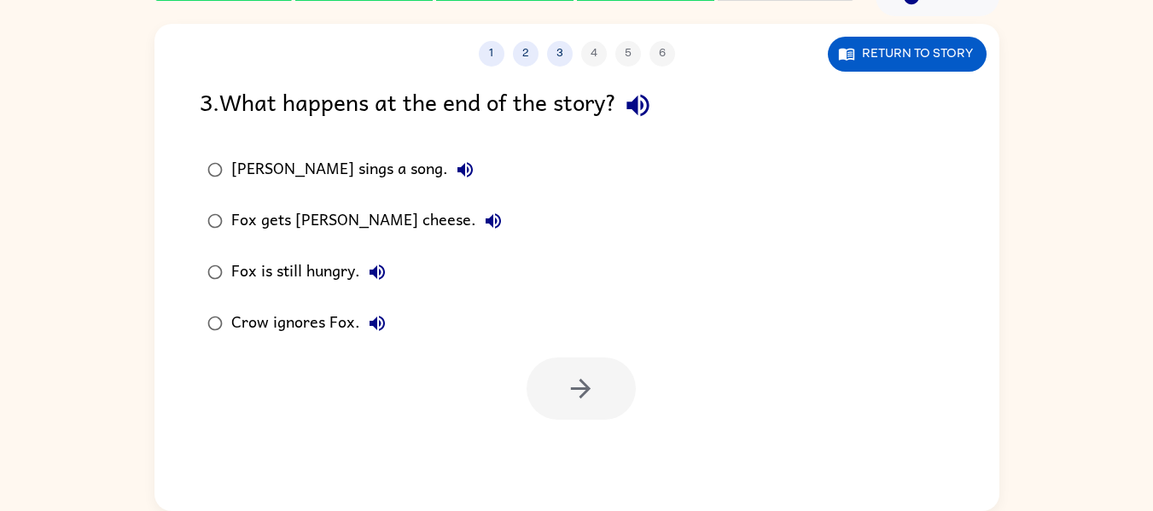
click at [313, 312] on div "Crow ignores Fox." at bounding box center [312, 324] width 163 height 34
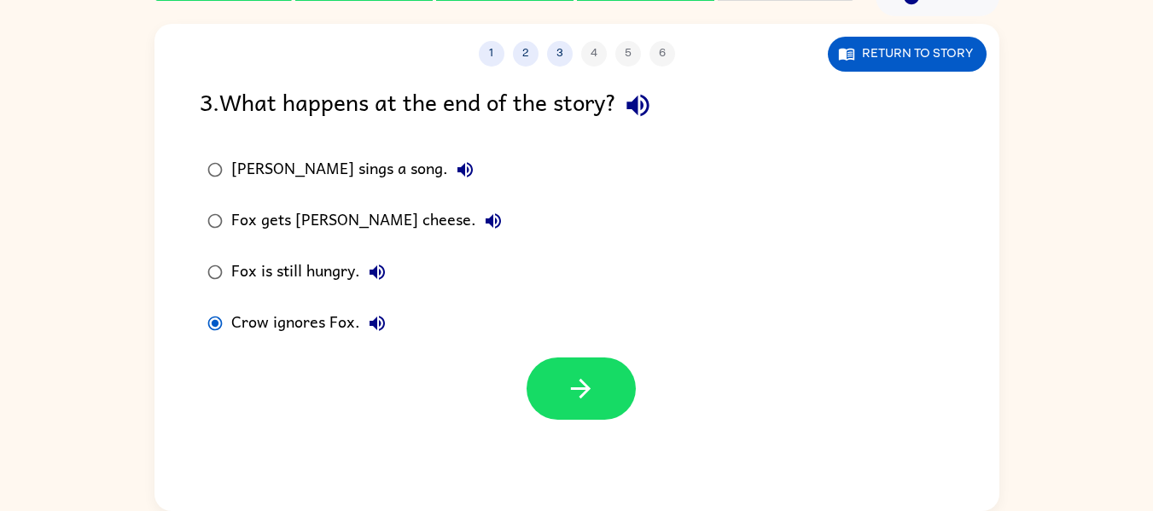
click at [351, 235] on div "Fox gets [PERSON_NAME] cheese." at bounding box center [370, 221] width 279 height 34
click at [575, 397] on icon "button" at bounding box center [581, 389] width 30 height 30
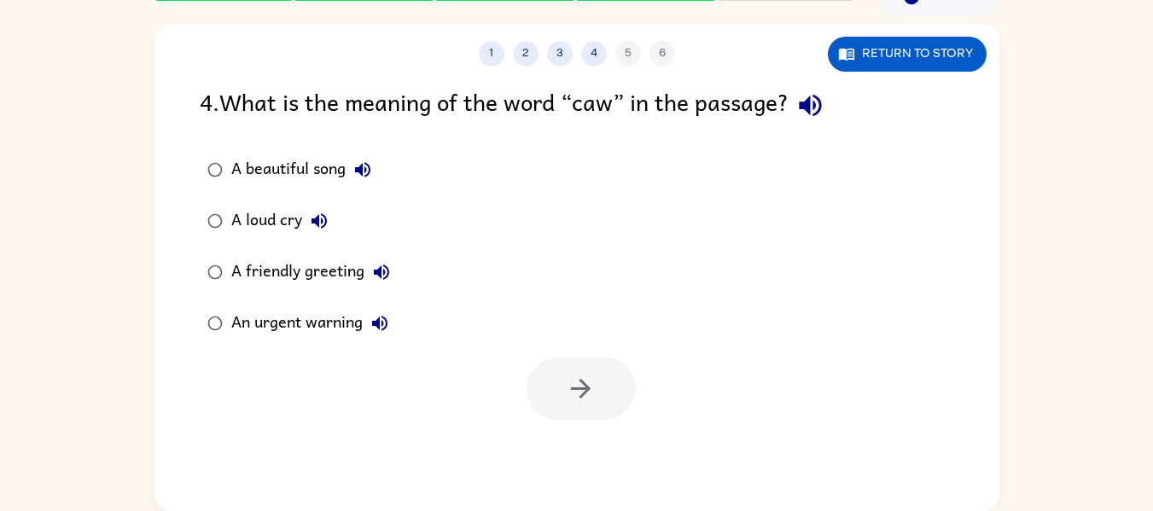
click at [292, 325] on div "An urgent warning" at bounding box center [314, 324] width 166 height 34
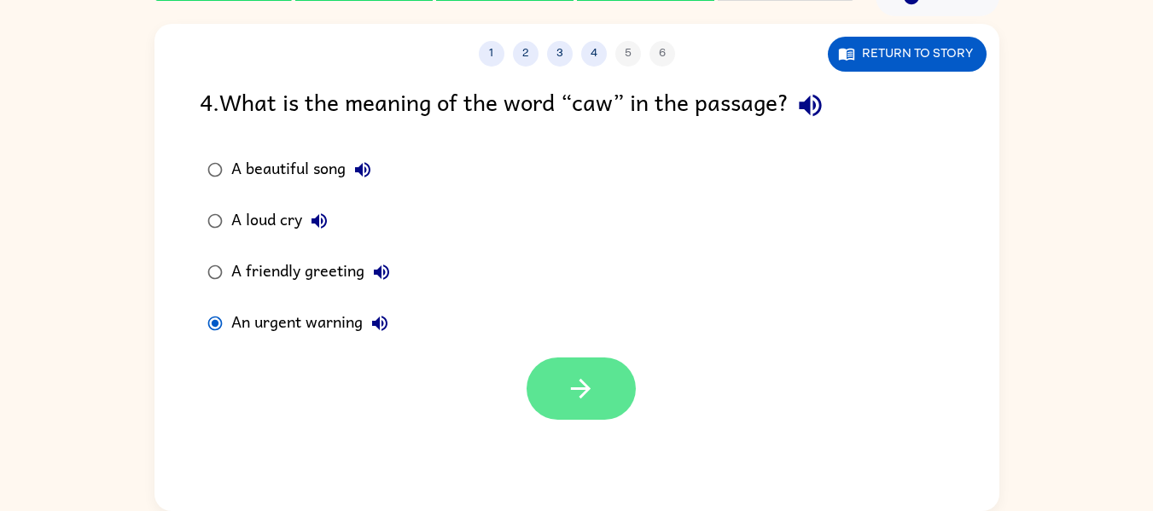
click at [604, 389] on button "button" at bounding box center [581, 389] width 109 height 62
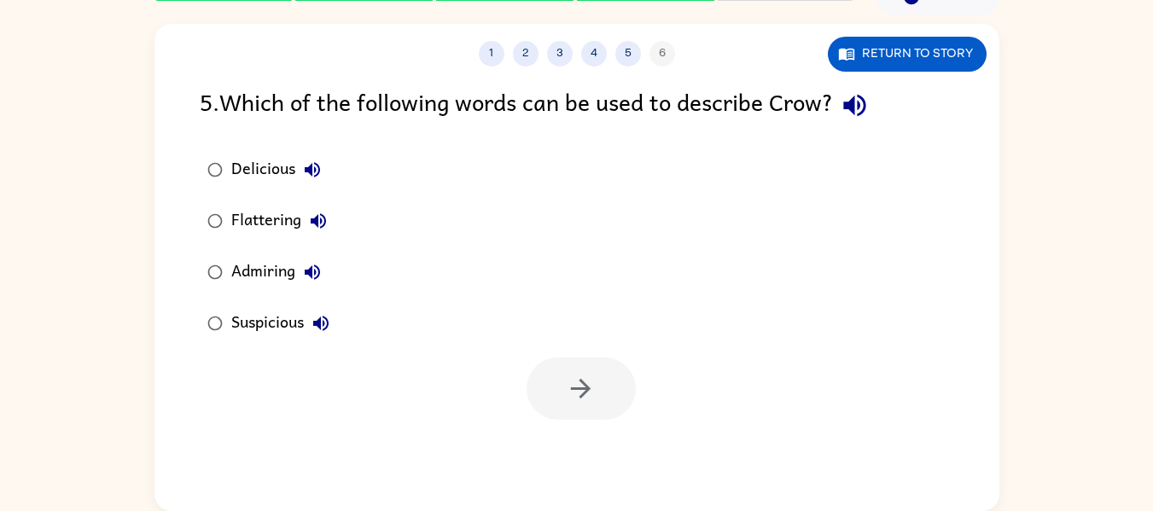
click at [278, 272] on div "Admiring" at bounding box center [280, 272] width 98 height 34
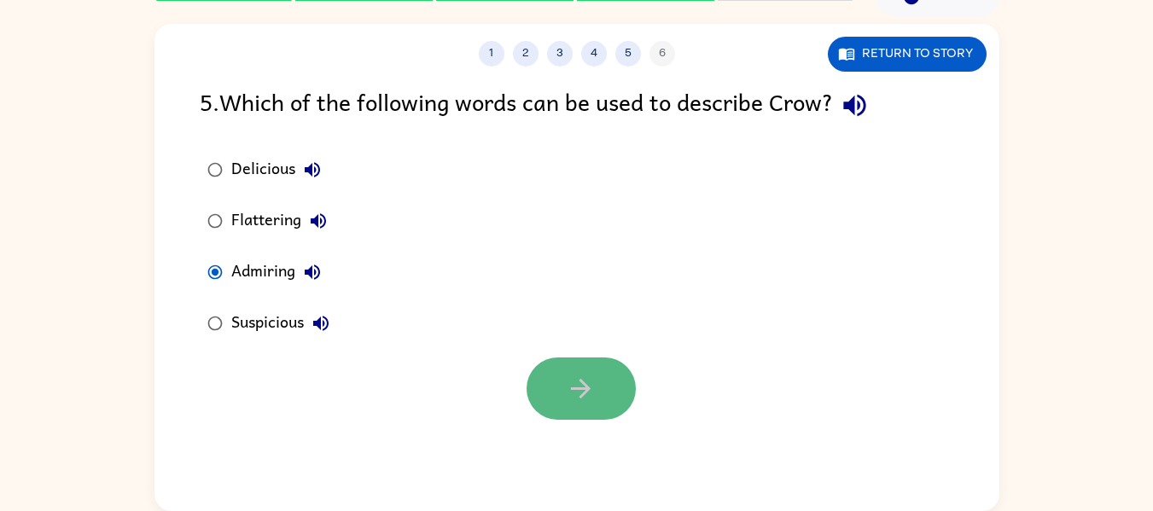
click at [598, 393] on button "button" at bounding box center [581, 389] width 109 height 62
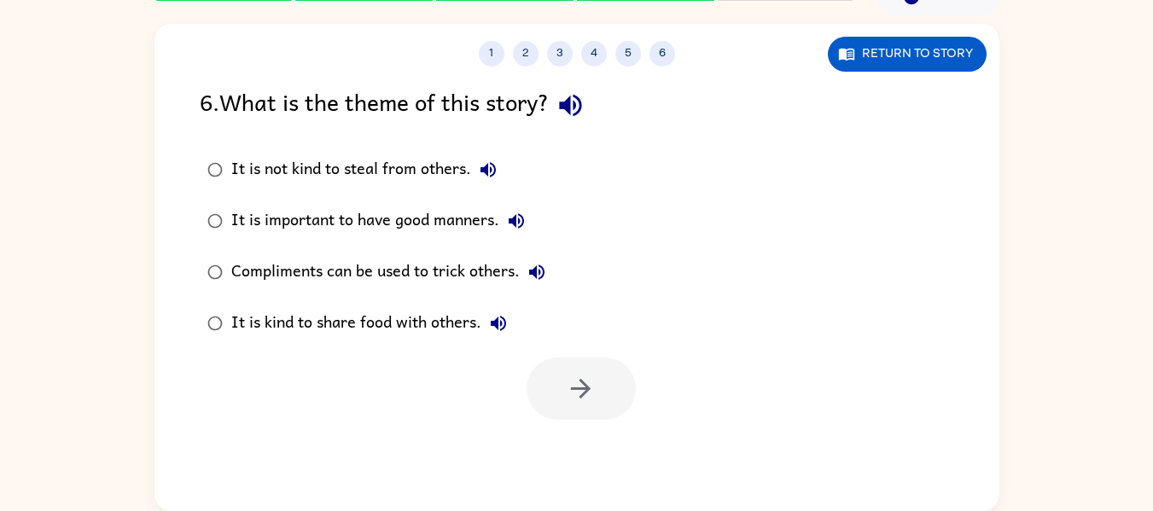
click at [398, 273] on div "Compliments can be used to trick others." at bounding box center [392, 272] width 323 height 34
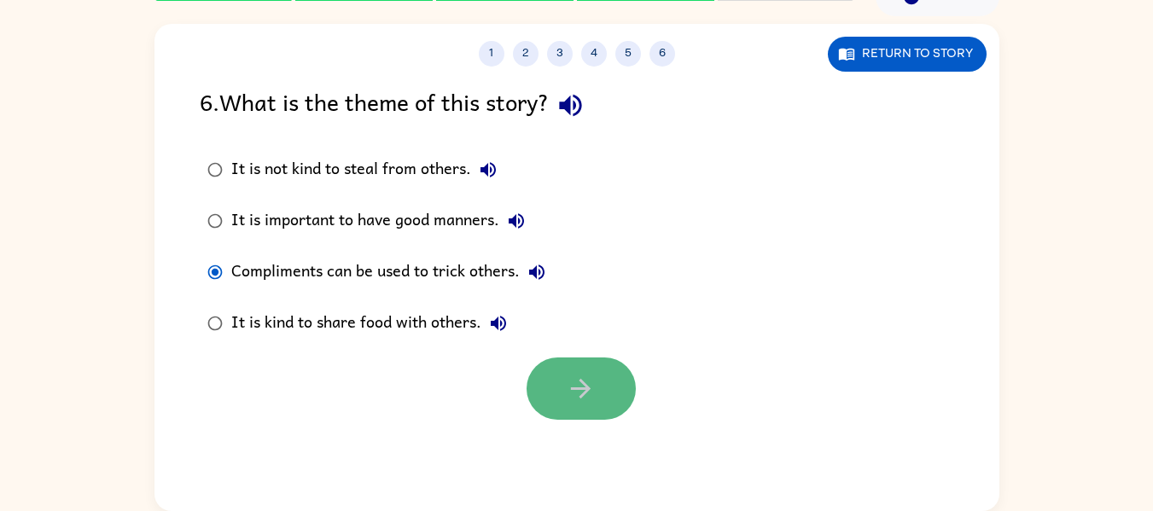
click at [605, 385] on button "button" at bounding box center [581, 389] width 109 height 62
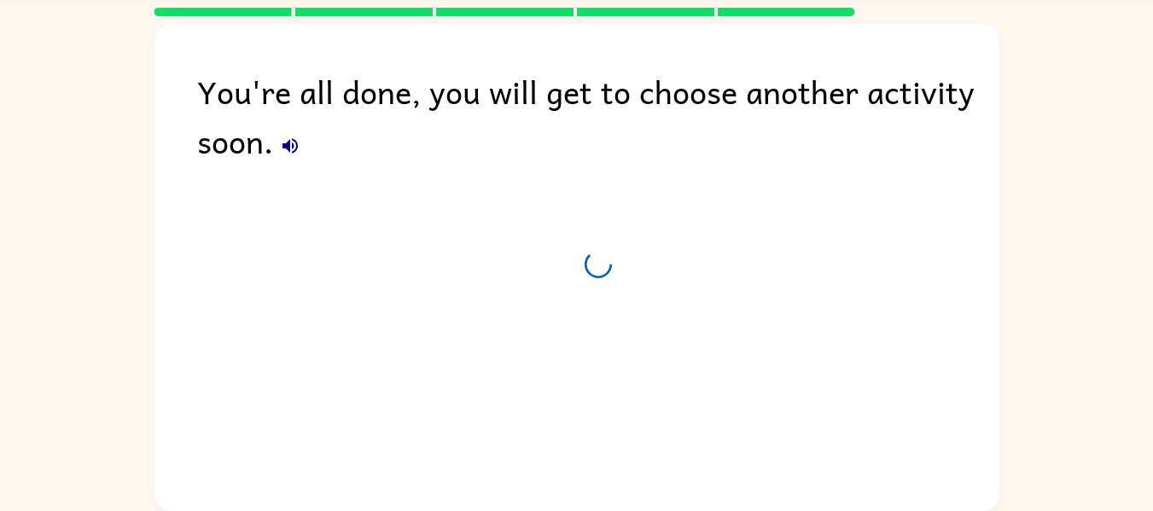
scroll to position [58, 0]
